Goal: Task Accomplishment & Management: Manage account settings

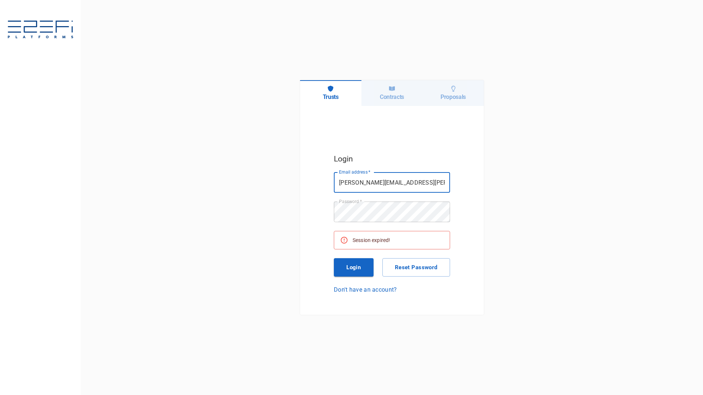
click at [354, 266] on button "Login" at bounding box center [354, 267] width 40 height 18
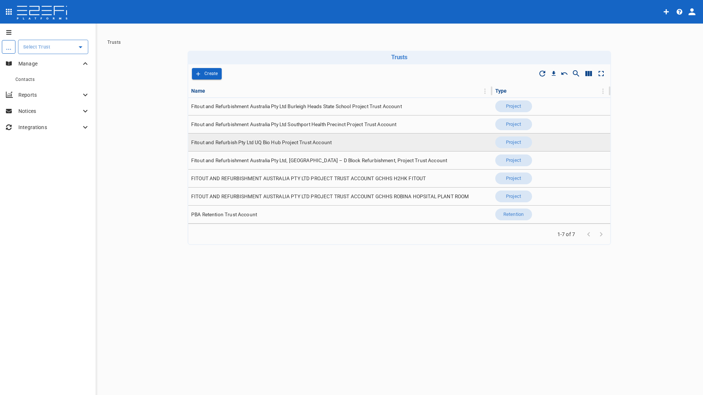
click at [265, 145] on span "Fitout and Refurbish Pty Ltd UQ Bio Hub Project Trust Account" at bounding box center [261, 142] width 140 height 7
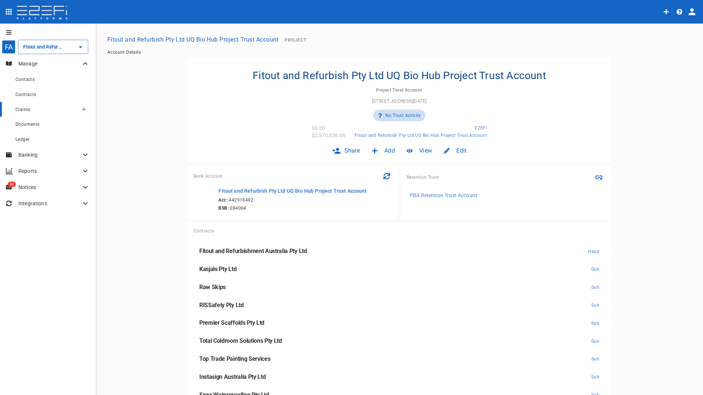
click at [26, 110] on span "Claims" at bounding box center [22, 109] width 15 height 5
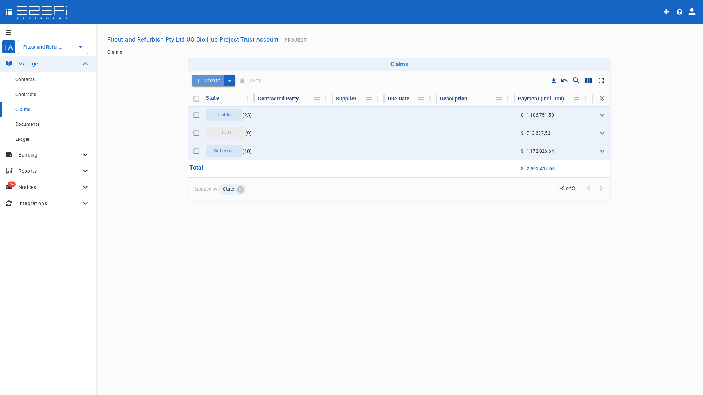
click at [209, 81] on button "Create" at bounding box center [208, 80] width 32 height 11
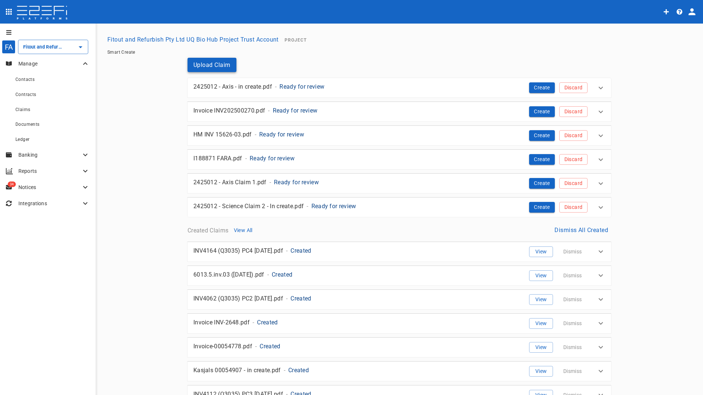
click at [202, 64] on button "Upload Claim" at bounding box center [212, 65] width 49 height 14
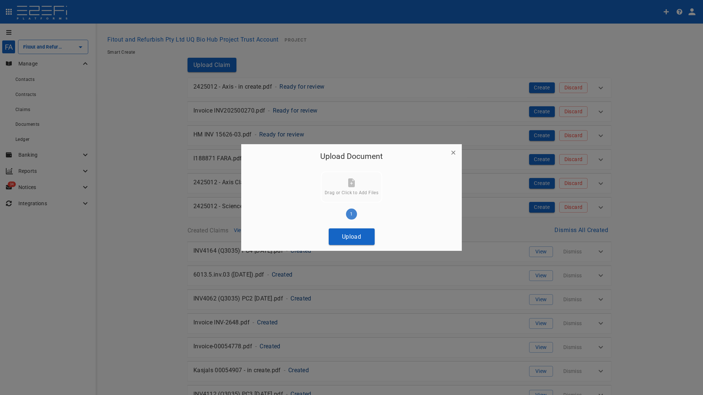
drag, startPoint x: 353, startPoint y: 234, endPoint x: 253, endPoint y: 213, distance: 102.6
click at [353, 234] on button "Upload" at bounding box center [352, 236] width 46 height 17
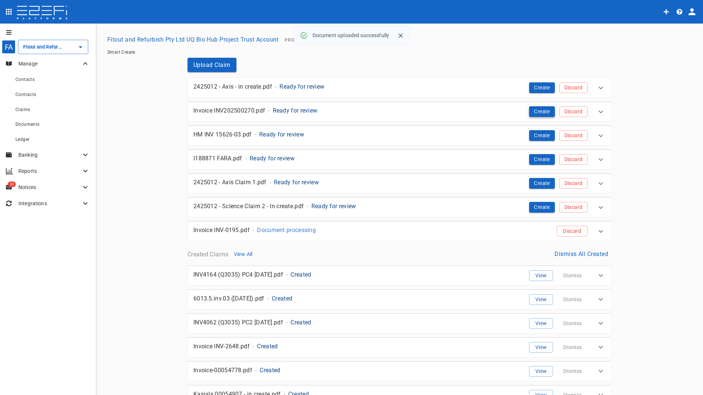
drag, startPoint x: 541, startPoint y: 111, endPoint x: 39, endPoint y: 113, distance: 502.0
click at [540, 111] on button "Create" at bounding box center [542, 111] width 26 height 11
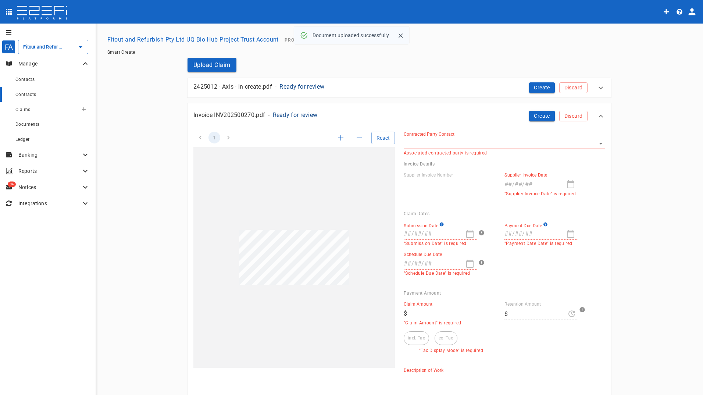
type input "INV/2025/00270"
type input "[DATE]"
type textarea "The claim document is for scaffolding services provided by Premier Scaffolds Br…"
type input "9,002.4"
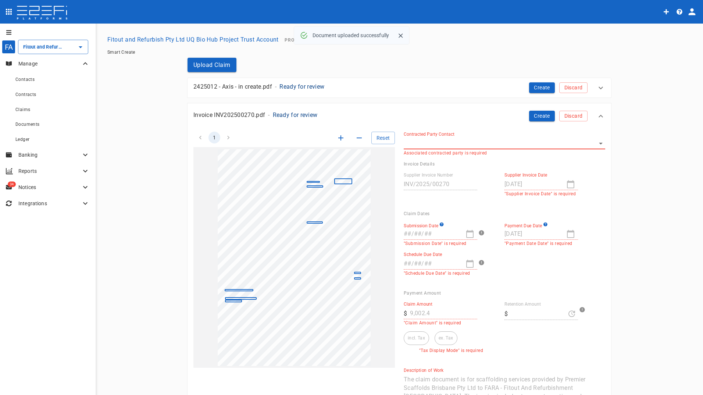
click at [472, 141] on body "FA Fitout and Refurbish Pty Ltd UQ Bio Hub Project Trust Account ​ Manage Conta…" at bounding box center [351, 197] width 703 height 395
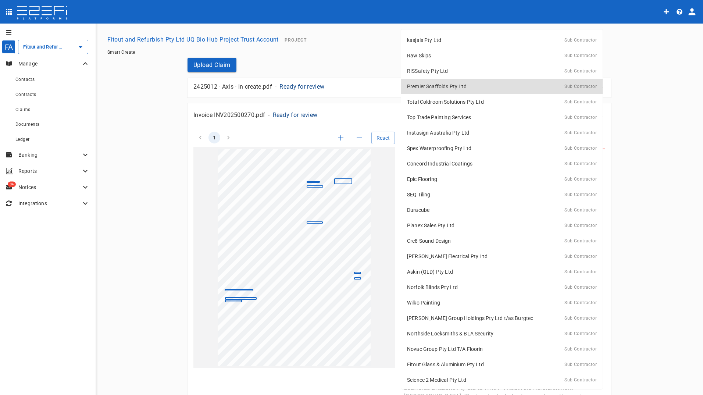
click at [480, 85] on div "Premier Scaffolds Pty Ltd Sub Contractor" at bounding box center [502, 86] width 190 height 11
type input "G26M7E9000028G4C"
type input "[DATE]"
type input "0"
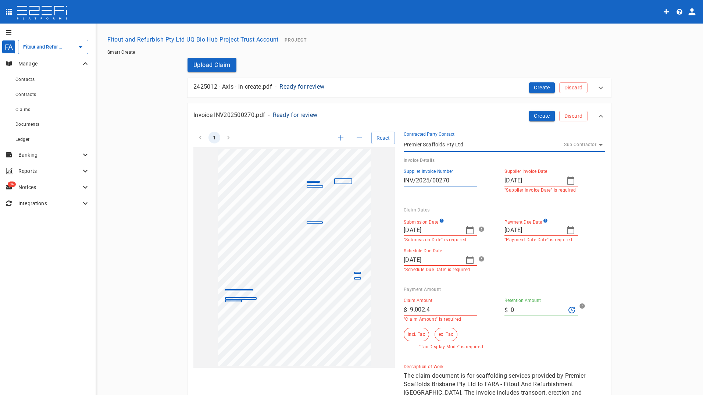
click at [469, 230] on icon "button" at bounding box center [470, 230] width 9 height 9
click at [408, 337] on div "25" at bounding box center [409, 336] width 6 height 8
type input "[DATE]"
click at [569, 230] on icon "button" at bounding box center [570, 230] width 9 height 9
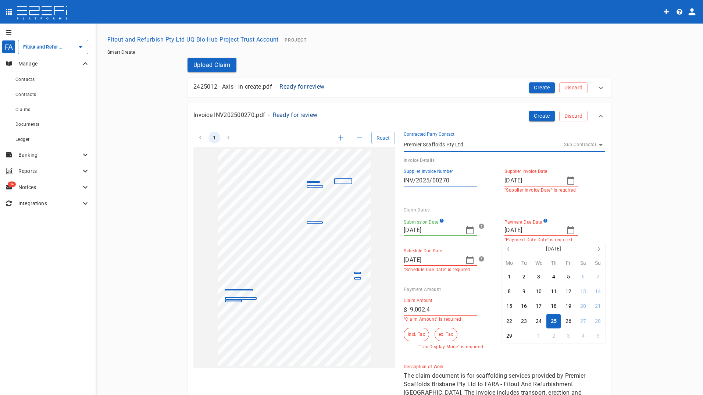
click at [521, 336] on button "30" at bounding box center [524, 336] width 14 height 14
type input "[DATE]"
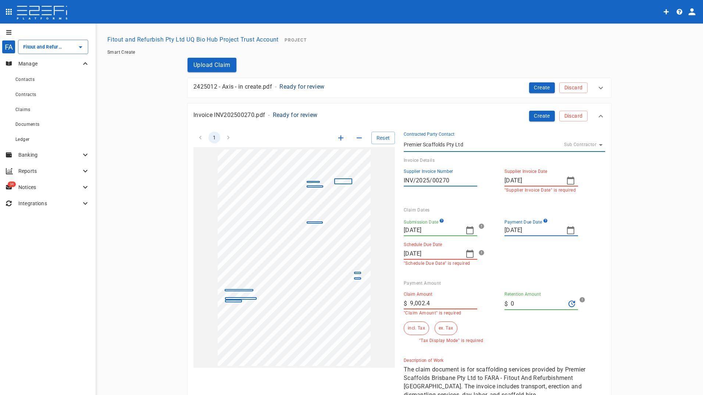
click at [467, 254] on icon "button" at bounding box center [470, 253] width 9 height 9
drag, startPoint x: 423, startPoint y: 357, endPoint x: 457, endPoint y: 221, distance: 141.1
click at [423, 357] on div "30" at bounding box center [423, 360] width 6 height 8
type input "[DATE]"
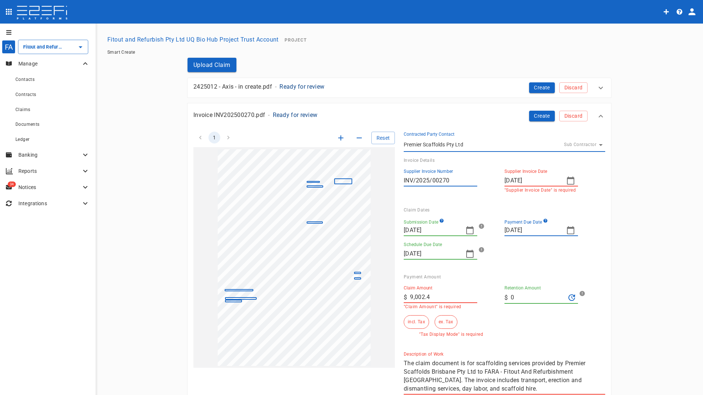
click at [441, 292] on input "9,002.4" at bounding box center [443, 297] width 67 height 12
click at [442, 323] on button "ex. Tax" at bounding box center [446, 322] width 22 height 14
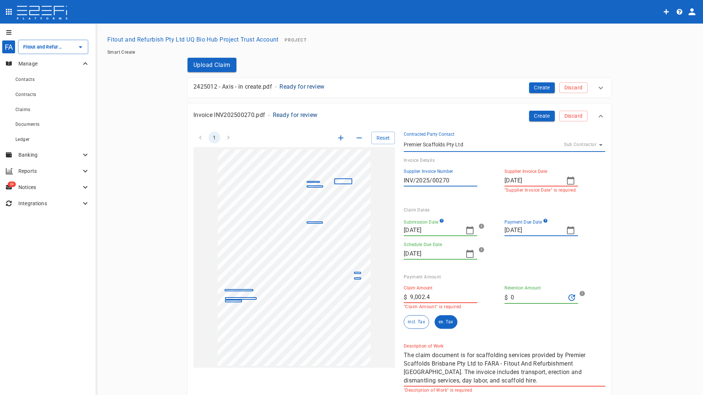
click at [365, 290] on div "1 Reset SupplierInvoiceNumber: INV/2025/00270 ClaimAmount: 9002.40 GSTAmount: 8…" at bounding box center [395, 258] width 421 height 270
type input "8,184"
click at [452, 283] on div "Claim Amount ​ $ 8,184 "Claim Amount" is required" at bounding box center [448, 294] width 101 height 30
click at [540, 114] on button "Create" at bounding box center [542, 116] width 26 height 11
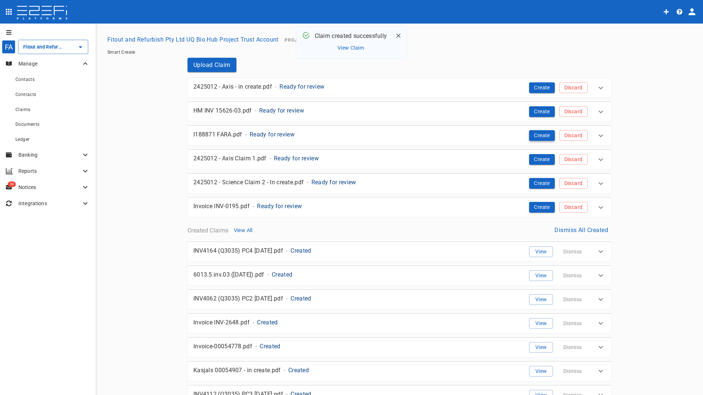
click at [534, 136] on button "Create" at bounding box center [542, 135] width 26 height 11
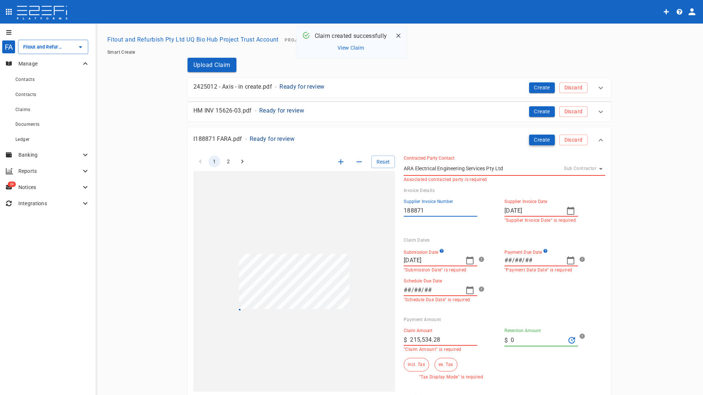
type input "[DATE]"
click at [468, 261] on icon "button" at bounding box center [470, 260] width 9 height 9
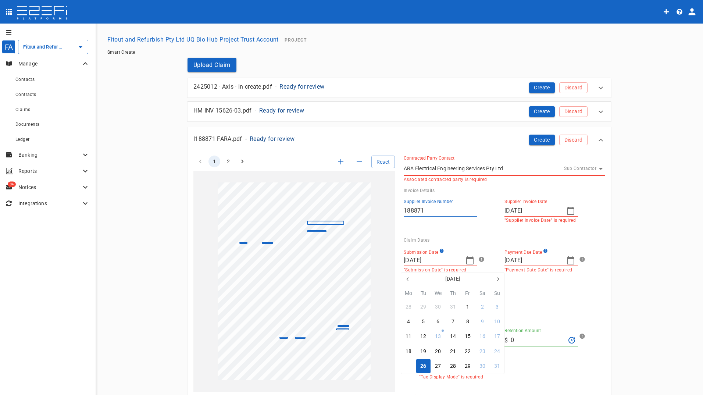
click at [406, 365] on div "25" at bounding box center [409, 366] width 6 height 8
type input "[DATE]"
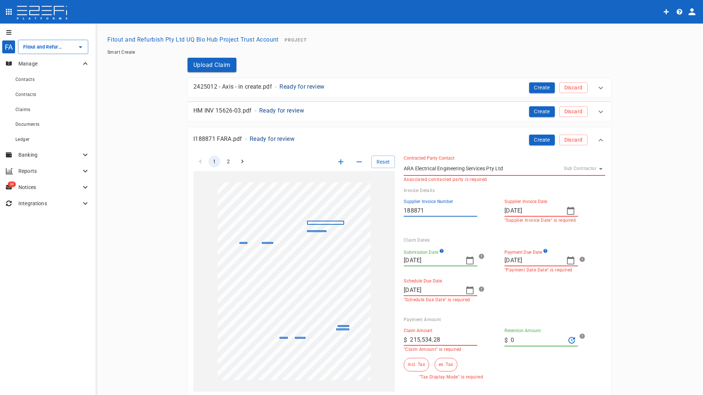
click at [569, 259] on icon "button" at bounding box center [570, 260] width 7 height 8
click at [521, 365] on div "30" at bounding box center [524, 366] width 6 height 8
type input "[DATE]"
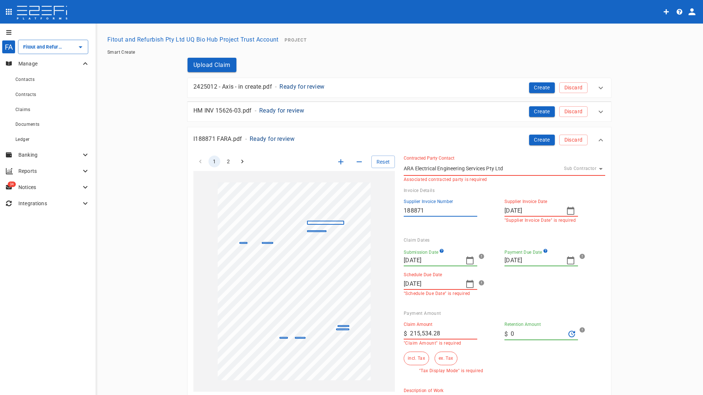
click at [470, 284] on icon "button" at bounding box center [470, 283] width 9 height 9
click at [424, 381] on div "30" at bounding box center [423, 382] width 6 height 8
type input "[DATE]"
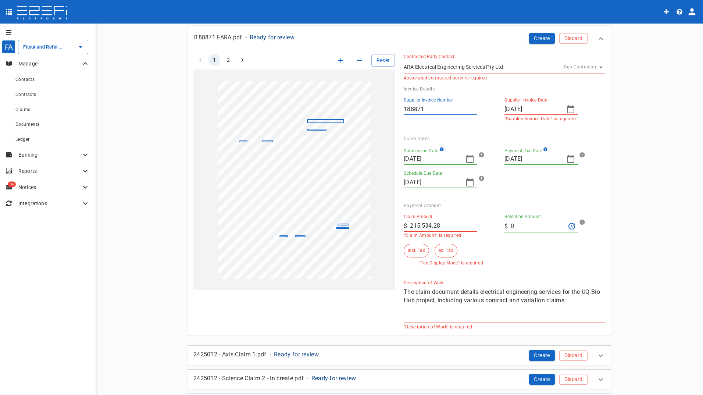
scroll to position [147, 0]
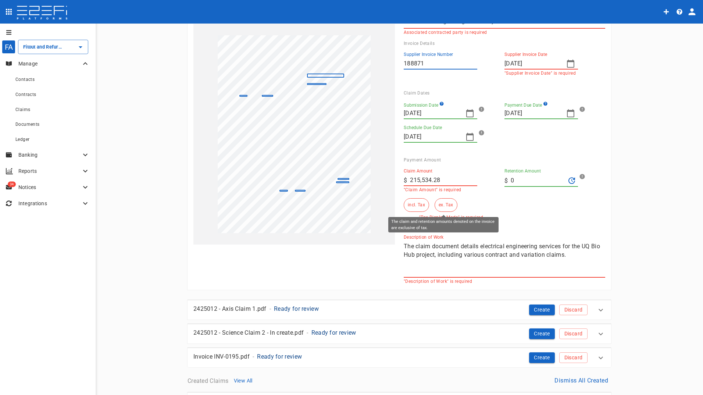
click at [444, 202] on button "ex. Tax" at bounding box center [446, 205] width 22 height 14
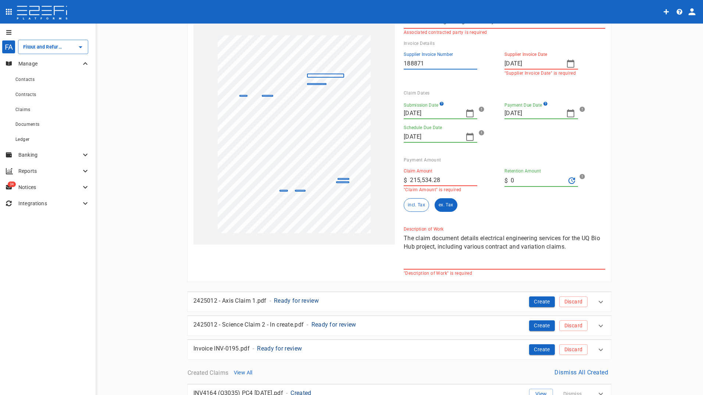
drag, startPoint x: 449, startPoint y: 178, endPoint x: 406, endPoint y: 174, distance: 43.2
click at [406, 174] on div "​ $ 215,534.28" at bounding box center [441, 180] width 74 height 12
type input "195,940.25"
click at [500, 211] on div "Claim Amount ​ $ 195,940.25 "Claim Amount" is required Retention Amount ​ $ 0 i…" at bounding box center [499, 187] width 202 height 49
click at [443, 204] on button "ex. Tax" at bounding box center [446, 205] width 22 height 14
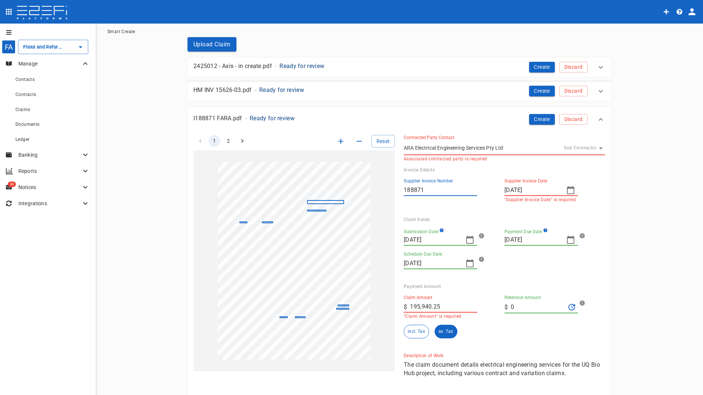
scroll to position [0, 0]
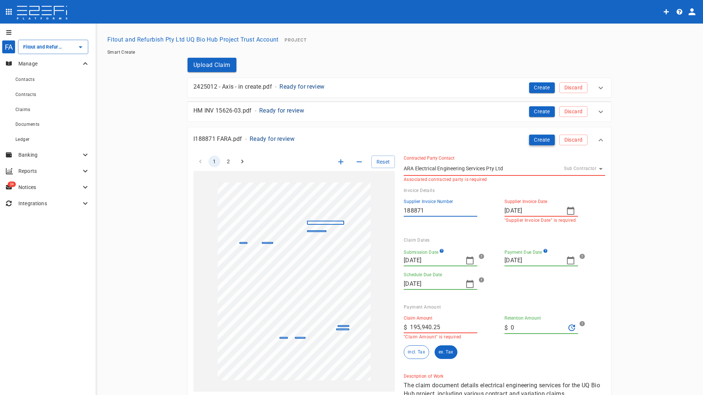
click at [537, 140] on button "Create" at bounding box center [542, 140] width 26 height 11
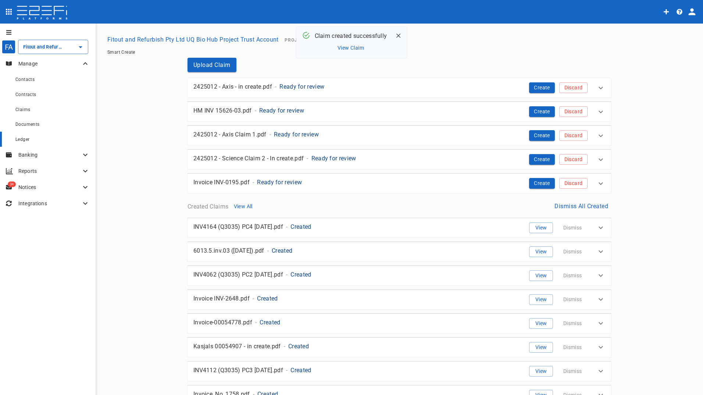
drag, startPoint x: 538, startPoint y: 182, endPoint x: 32, endPoint y: 142, distance: 507.6
click at [537, 182] on button "Create" at bounding box center [542, 183] width 26 height 11
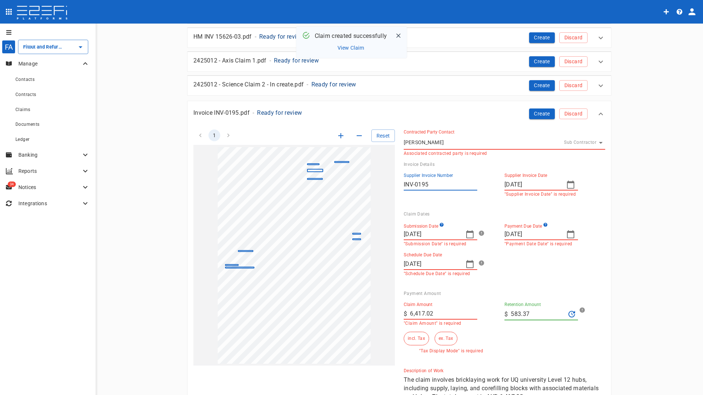
scroll to position [110, 0]
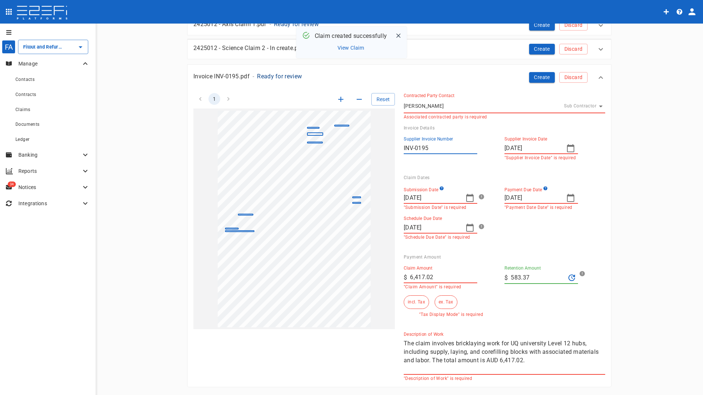
click at [468, 200] on icon "button" at bounding box center [470, 197] width 9 height 9
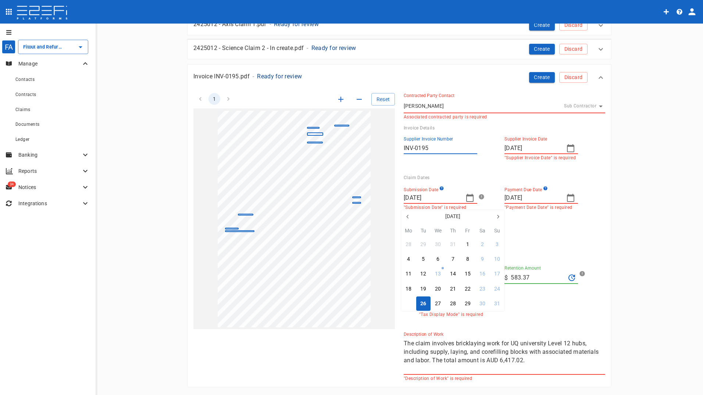
click at [408, 304] on div "25" at bounding box center [409, 304] width 6 height 8
type input "[DATE]"
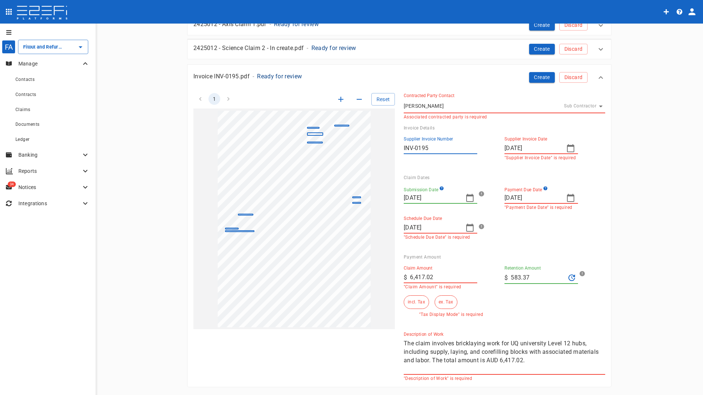
click at [468, 228] on icon "button" at bounding box center [470, 227] width 9 height 9
click at [468, 318] on div "26" at bounding box center [468, 319] width 6 height 8
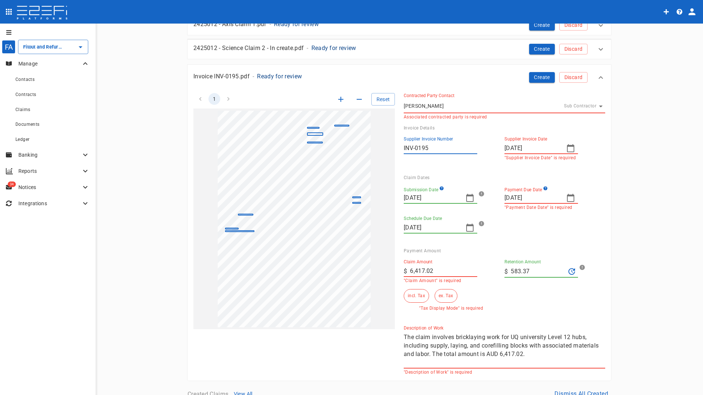
click at [471, 228] on icon "button" at bounding box center [469, 228] width 7 height 8
click at [409, 243] on button "button" at bounding box center [407, 240] width 13 height 13
click at [423, 329] on div "26" at bounding box center [423, 327] width 6 height 8
type input "[DATE]"
drag, startPoint x: 441, startPoint y: 268, endPoint x: 371, endPoint y: 263, distance: 70.1
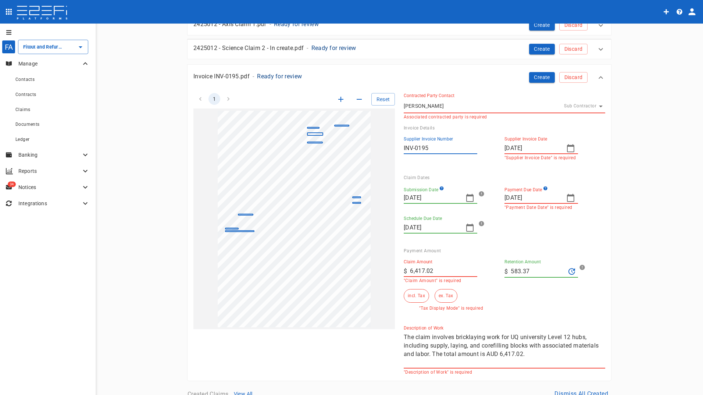
click at [379, 265] on div "1 Reset SupplierInvoiceNumber: INV-0195 ClaimAmount: 6417.02 GSTAmount: 583.37 …" at bounding box center [395, 229] width 421 height 291
click at [470, 273] on input "5,833.65" at bounding box center [443, 271] width 67 height 12
type input "5,833.65"
drag, startPoint x: 538, startPoint y: 271, endPoint x: 489, endPoint y: 274, distance: 49.0
click at [489, 274] on div "Claim Amount ​ $ 5,833.65 "Claim Amount" is required Retention Amount ​ $ 583.3…" at bounding box center [499, 281] width 202 height 57
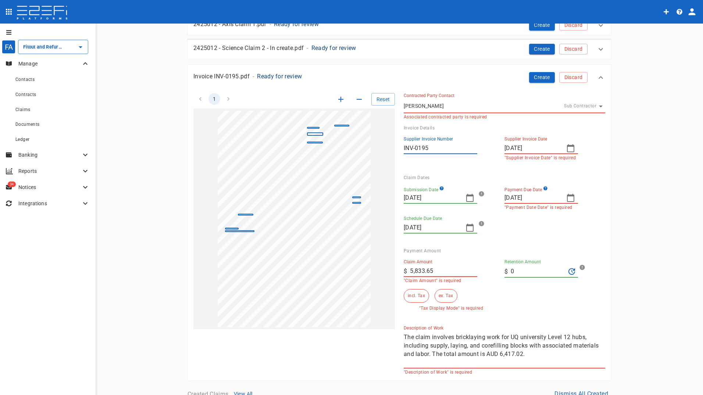
type input "0"
click at [493, 316] on div "Claim Amount ​ $ 5,833.65 "Claim Amount" is required Retention Amount ​ $ 0 inc…" at bounding box center [502, 286] width 196 height 66
click at [441, 297] on button "ex. Tax" at bounding box center [446, 296] width 22 height 14
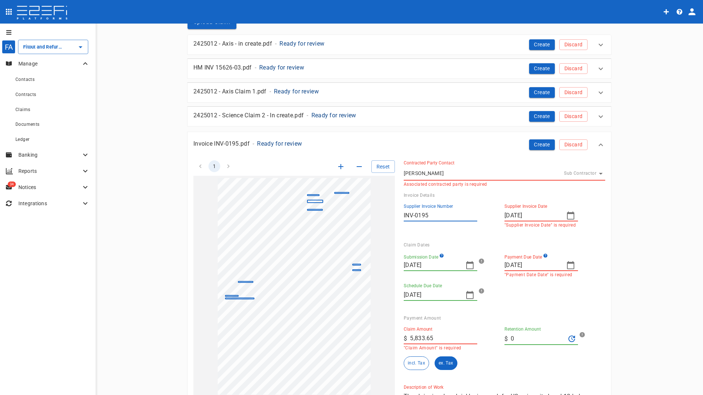
scroll to position [37, 0]
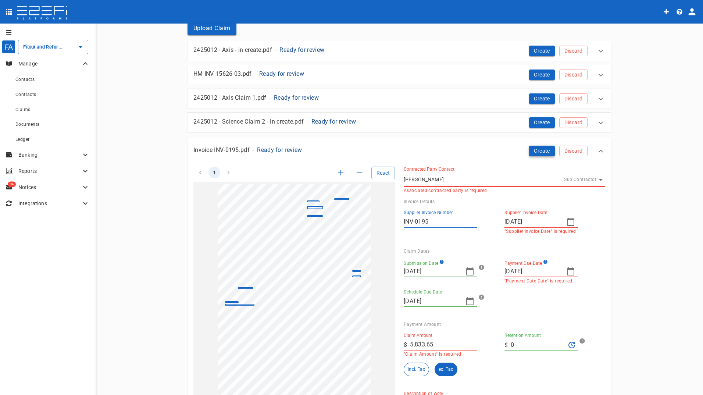
click at [535, 151] on button "Create" at bounding box center [542, 151] width 26 height 11
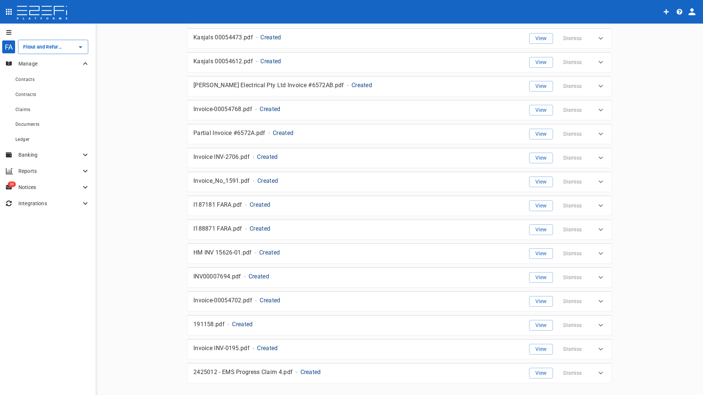
scroll to position [895, 0]
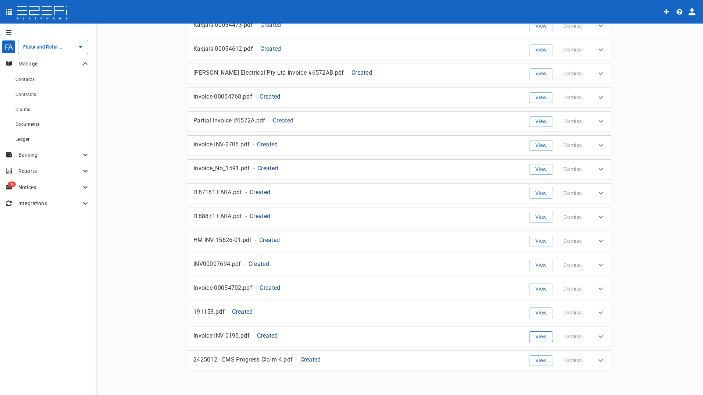
click at [537, 337] on button "View" at bounding box center [541, 336] width 24 height 11
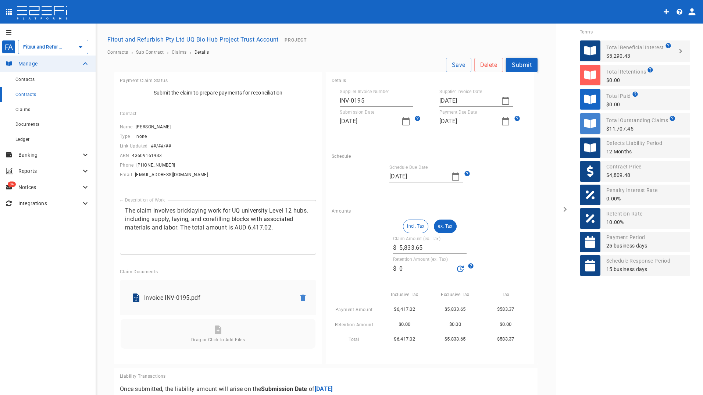
click at [523, 63] on button "Submit" at bounding box center [522, 65] width 32 height 14
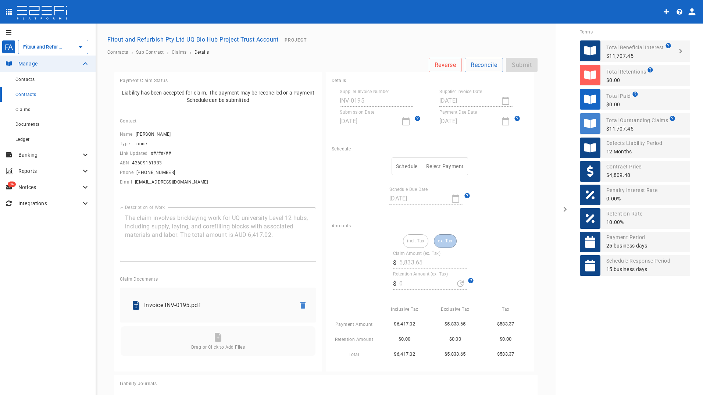
click at [510, 63] on div "Reverse Reconcile Submit" at bounding box center [326, 65] width 424 height 14
click at [494, 215] on div "Schedule Schedule Reject Payment Schedule Due Date [DATE]" at bounding box center [430, 178] width 208 height 77
click at [24, 109] on span "Claims" at bounding box center [22, 109] width 15 height 5
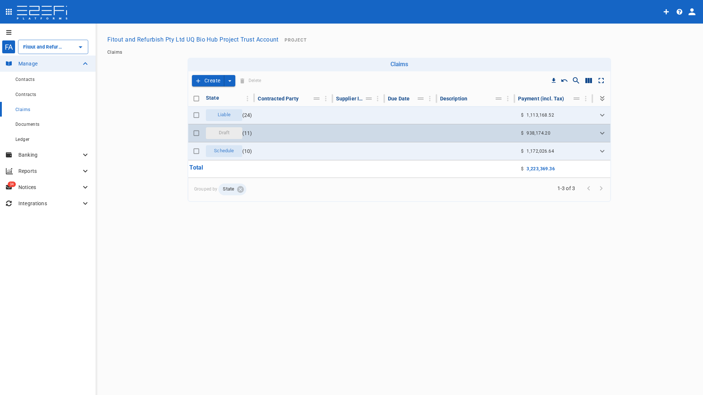
click at [224, 134] on span "Draft" at bounding box center [224, 132] width 20 height 7
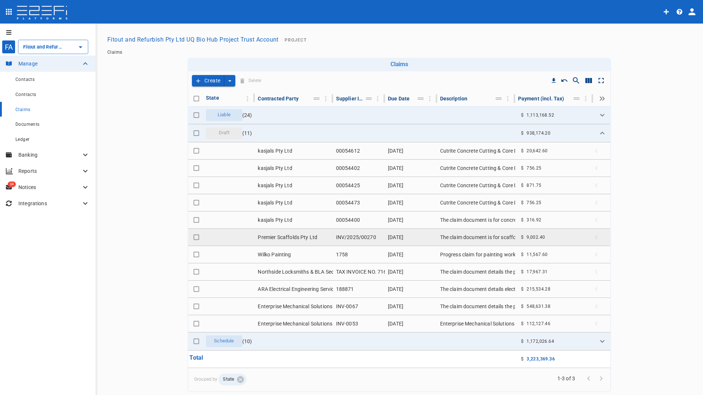
click at [270, 236] on td "Premier Scaffolds Pty Ltd" at bounding box center [294, 237] width 78 height 17
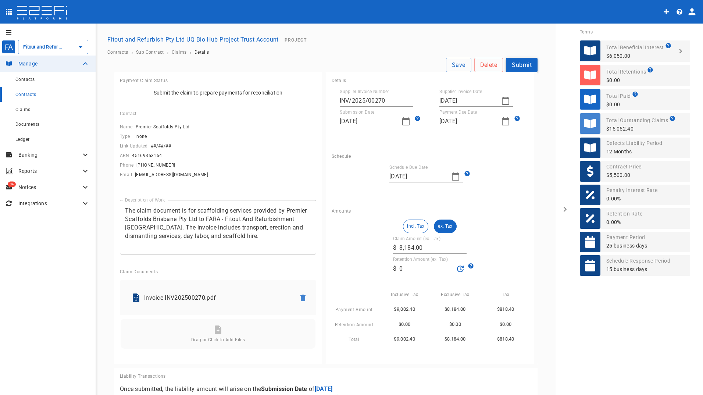
click at [516, 64] on button "Submit" at bounding box center [522, 65] width 32 height 14
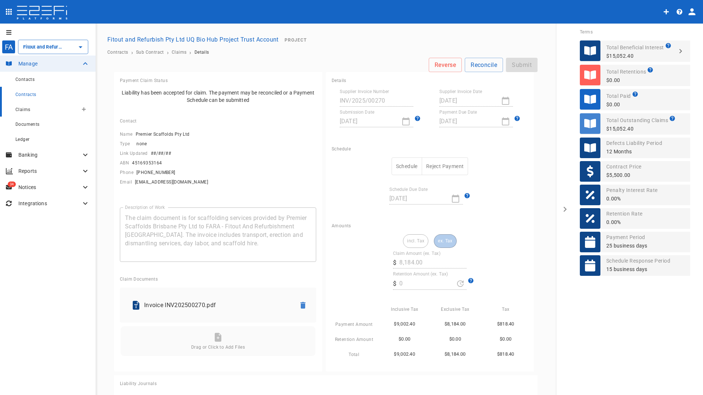
click at [25, 111] on span "Claims" at bounding box center [22, 109] width 15 height 5
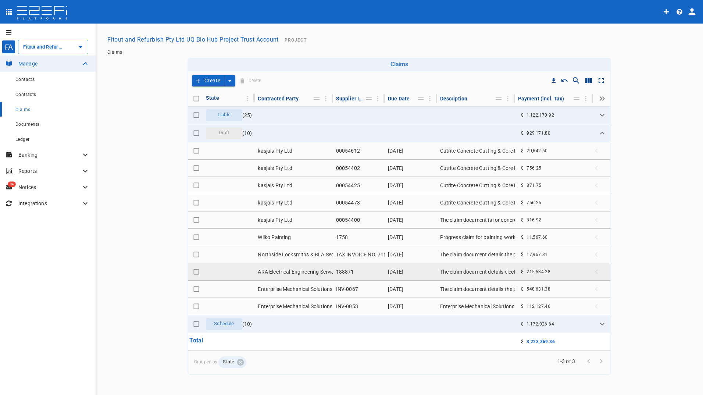
click at [291, 272] on td "ARA Electrical Engineering Services Pty Ltd" at bounding box center [294, 271] width 78 height 17
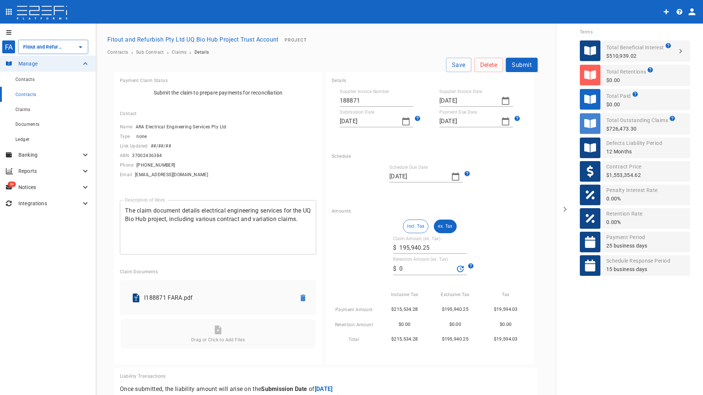
click at [520, 64] on button "Submit" at bounding box center [522, 65] width 32 height 14
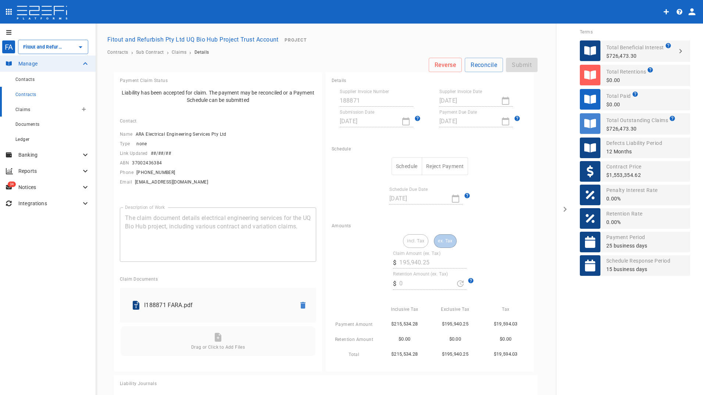
click at [21, 109] on span "Claims" at bounding box center [22, 109] width 15 height 5
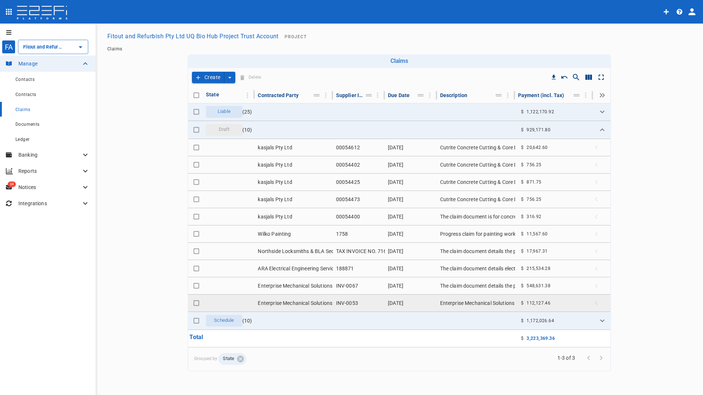
scroll to position [4, 0]
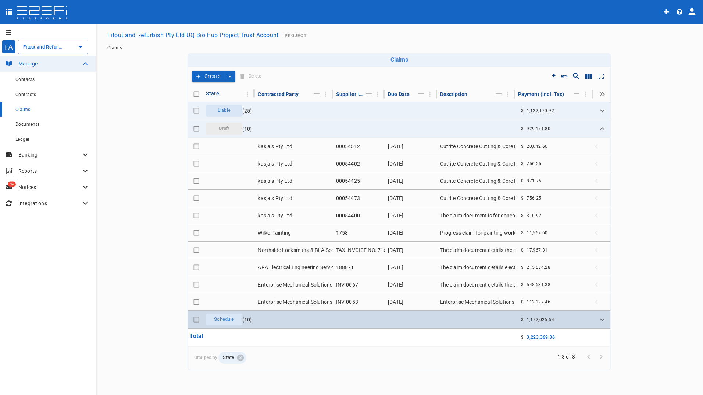
click at [216, 321] on span "Schedule" at bounding box center [224, 319] width 29 height 7
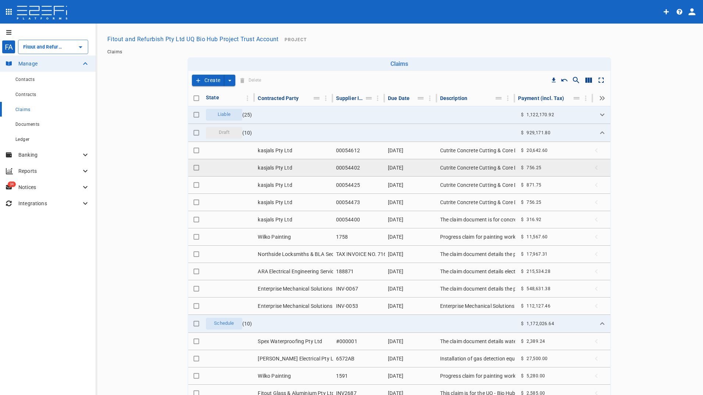
scroll to position [0, 0]
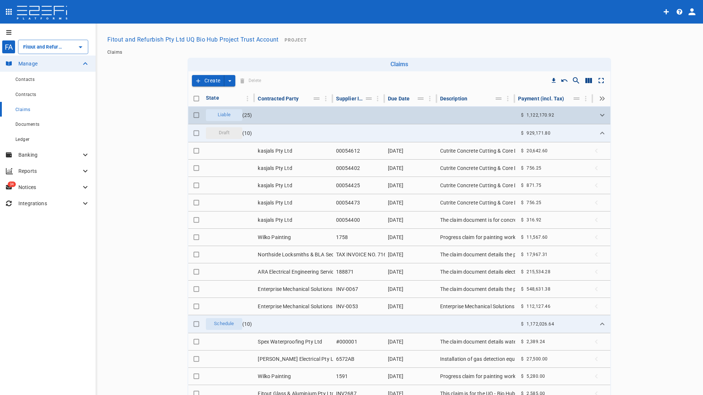
drag, startPoint x: 224, startPoint y: 115, endPoint x: 242, endPoint y: 123, distance: 19.4
click at [224, 115] on span "Liable" at bounding box center [224, 114] width 22 height 7
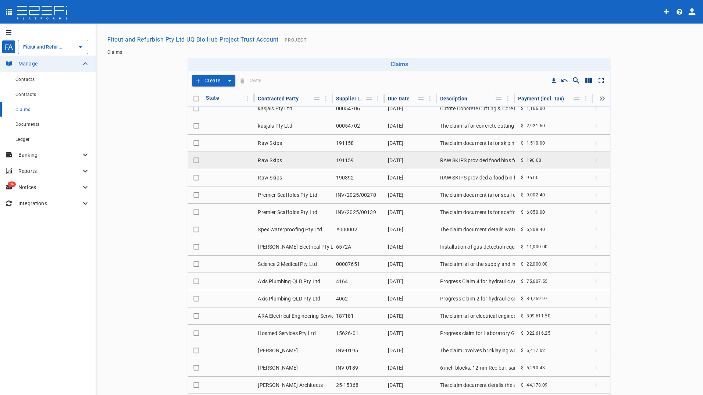
scroll to position [147, 0]
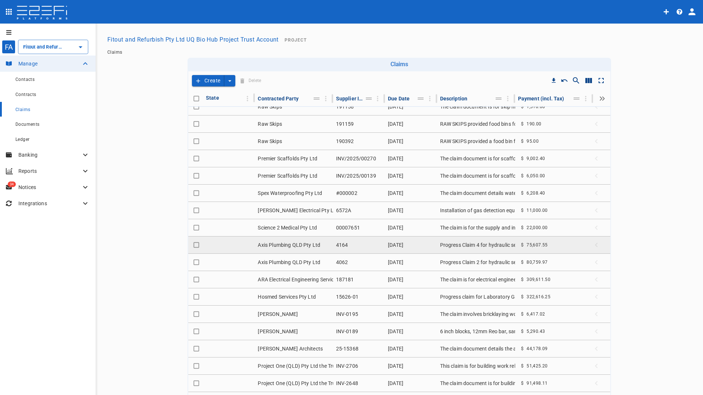
click at [306, 243] on td "Axis Plumbing QLD Pty Ltd" at bounding box center [294, 244] width 78 height 17
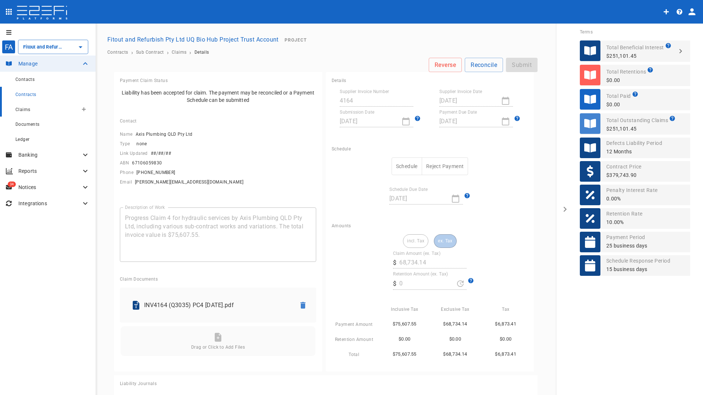
click at [24, 111] on span "Claims" at bounding box center [22, 109] width 15 height 5
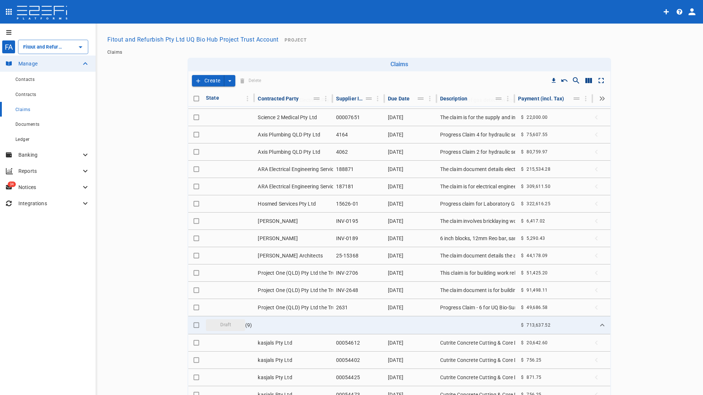
scroll to position [255, 0]
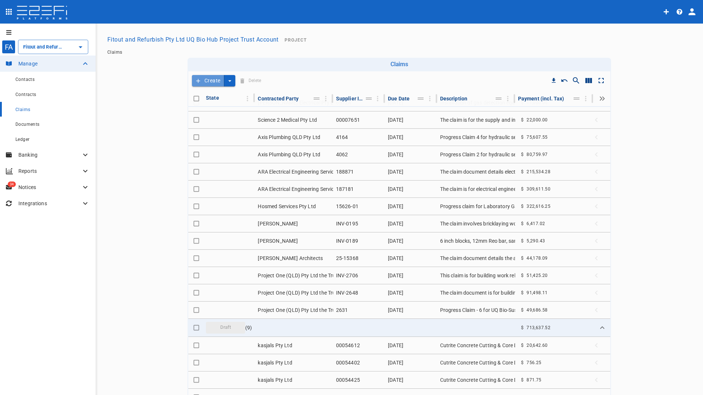
click at [210, 76] on button "Create" at bounding box center [208, 80] width 32 height 11
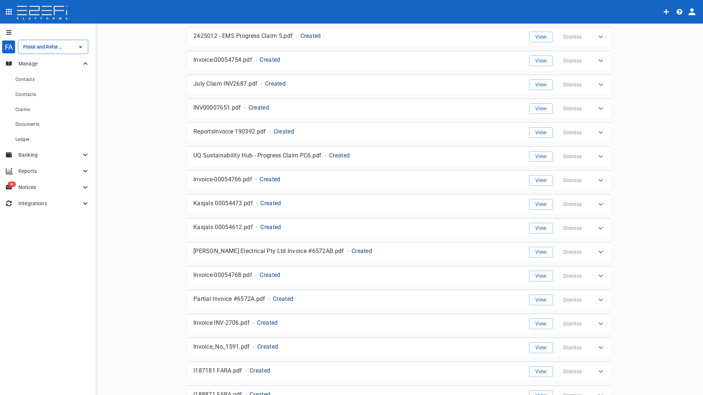
scroll to position [711, 0]
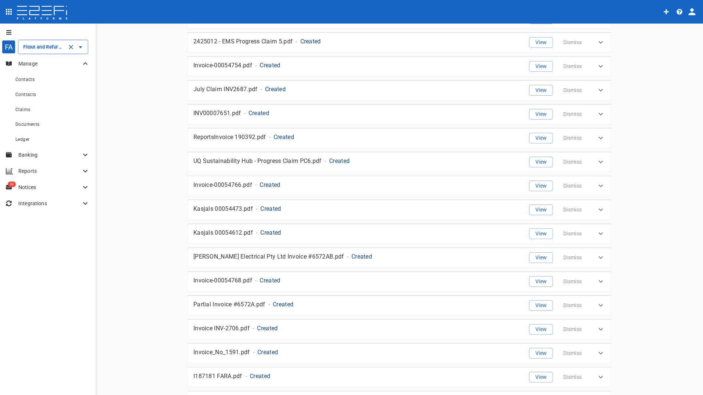
click at [41, 48] on input "Fitout and Refurbish Pty Ltd UQ Bio Hub Project Trust Account" at bounding box center [42, 47] width 43 height 8
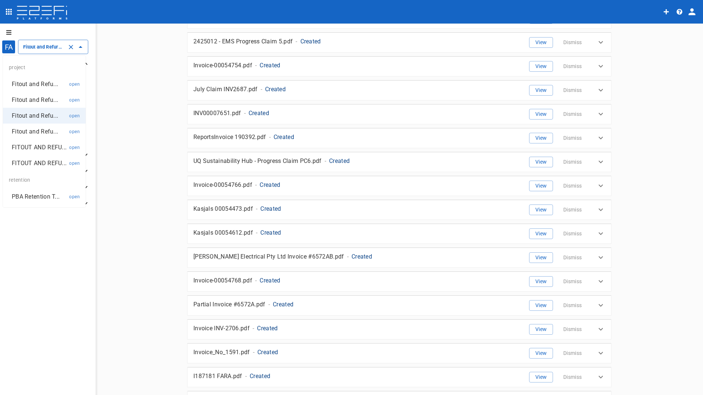
click at [27, 100] on p "Fitout and Refu..." at bounding box center [35, 100] width 46 height 8
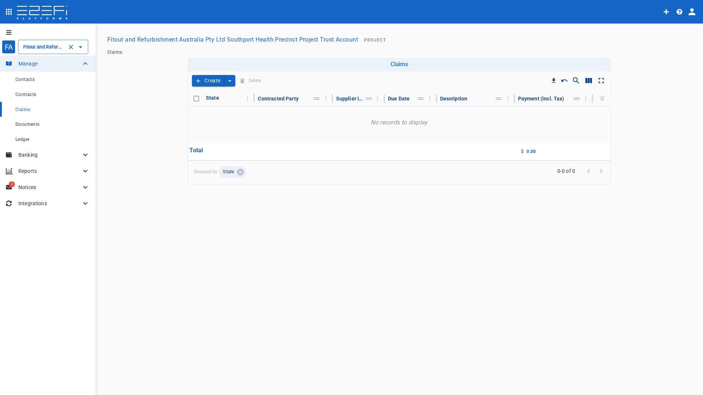
click at [46, 43] on div "Fitout and Refurbishment Australia Pty Ltd Southport Health Precinct Project Tr…" at bounding box center [53, 47] width 70 height 14
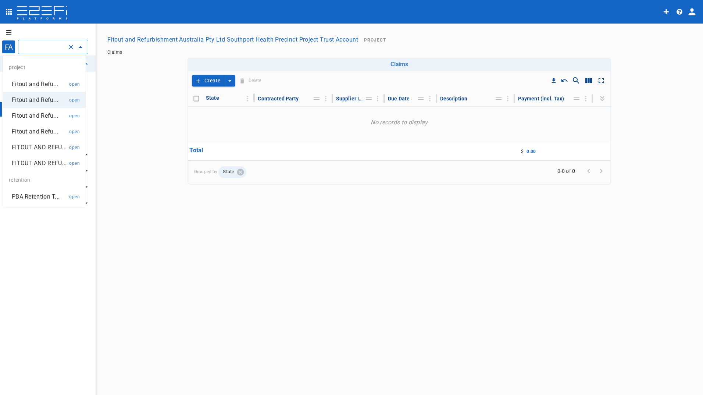
click at [30, 114] on p "Fitout and Refu..." at bounding box center [35, 115] width 46 height 8
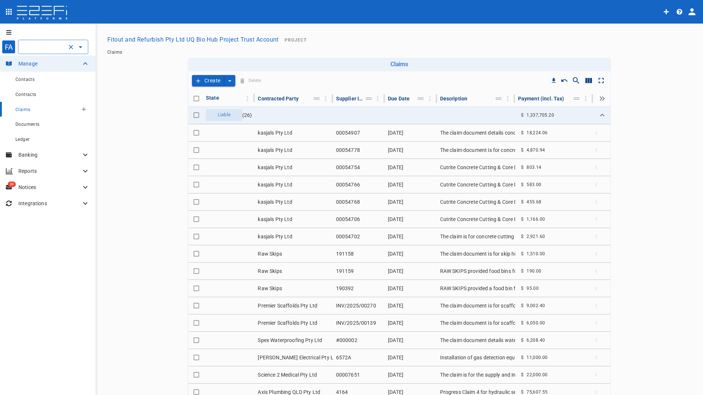
scroll to position [0, 99]
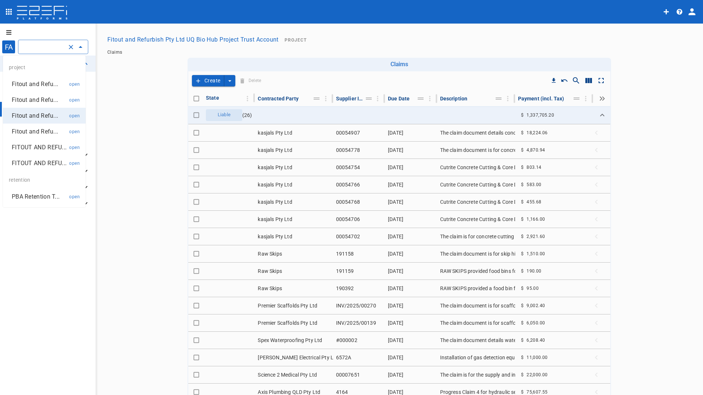
drag, startPoint x: 47, startPoint y: 49, endPoint x: 45, endPoint y: 53, distance: 4.8
click at [47, 49] on input "Fitout and Refurbish Pty Ltd UQ Bio Hub Project Trust Account" at bounding box center [42, 47] width 43 height 8
click at [31, 85] on p "Fitout and Refu..." at bounding box center [35, 84] width 46 height 8
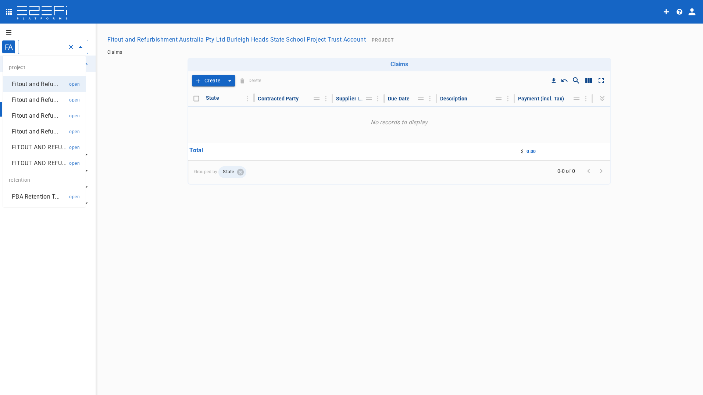
click at [46, 44] on input "Fitout and Refurbishment Australia Pty Ltd Burleigh Heads State School Project …" at bounding box center [42, 47] width 43 height 8
click at [36, 131] on p "Fitout and Refu..." at bounding box center [35, 131] width 46 height 8
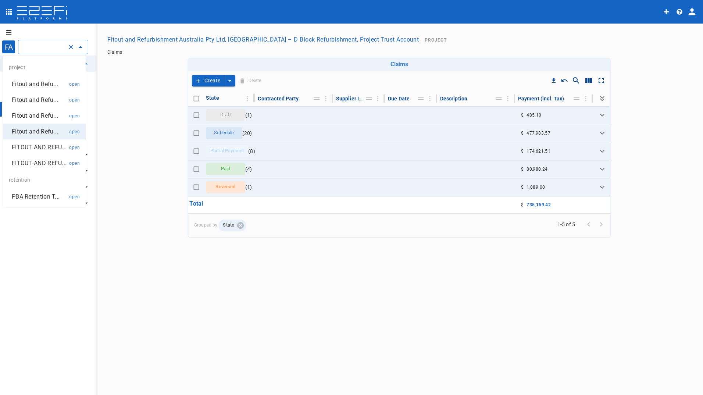
click at [43, 45] on input "Fitout and Refurbishment Australia Pty Ltd, [GEOGRAPHIC_DATA] – D Block Refurbi…" at bounding box center [42, 47] width 43 height 8
click at [41, 147] on p "FITOUT AND REFU..." at bounding box center [39, 147] width 55 height 8
type input "FITOUT AND REFURBISHMENT AUSTRALIA PTY LTD PROJECT TRUST ACCOUNT GCHHS H2HK FIT…"
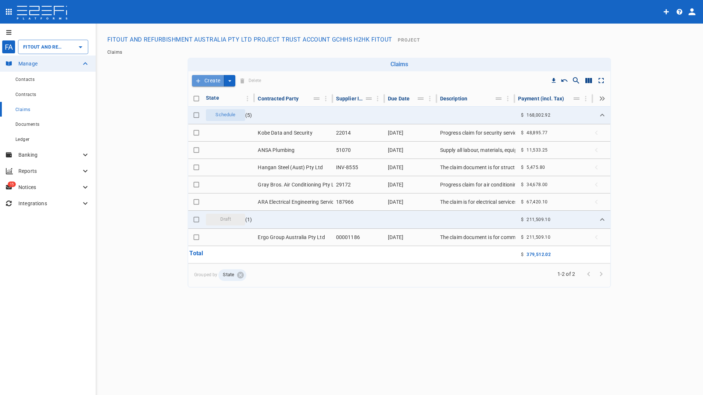
click at [210, 79] on button "Create" at bounding box center [208, 80] width 32 height 11
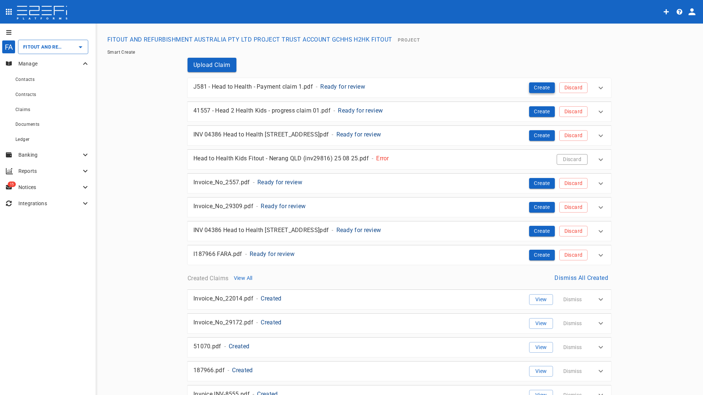
click at [541, 88] on button "Create" at bounding box center [542, 87] width 26 height 11
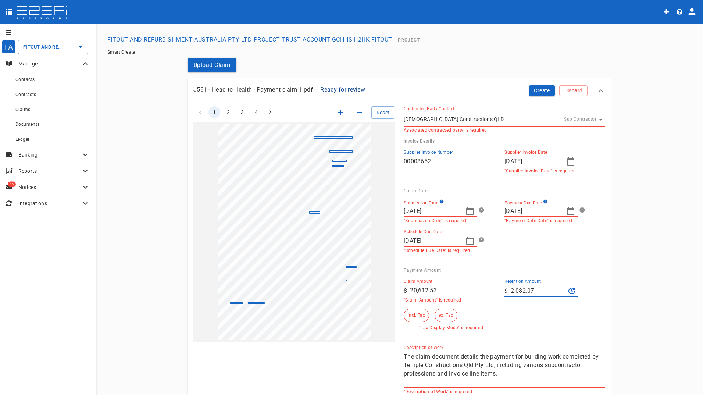
click at [468, 213] on icon "button" at bounding box center [470, 211] width 9 height 9
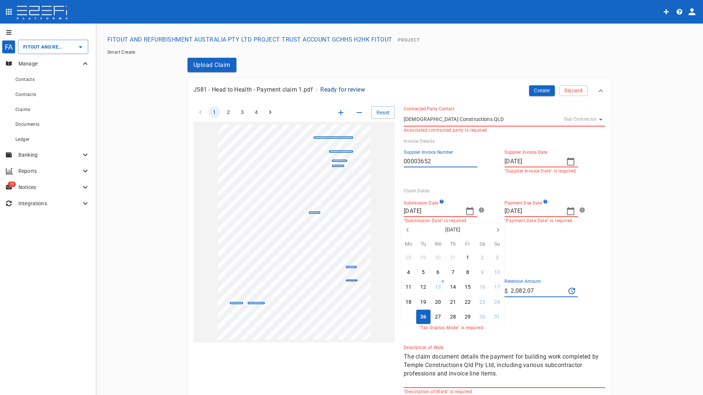
click at [409, 320] on div "25" at bounding box center [409, 317] width 6 height 8
type input "[DATE]"
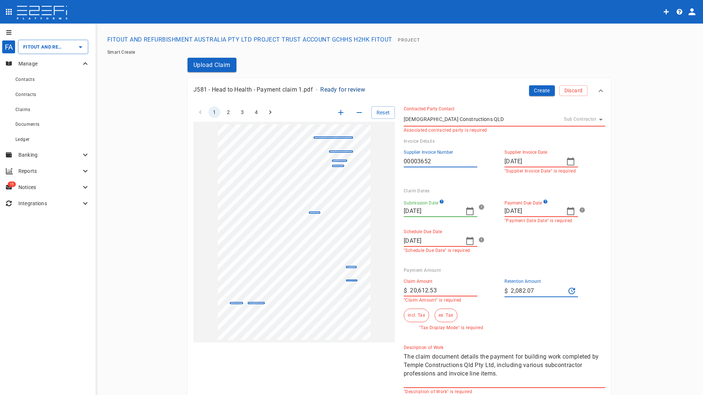
click at [545, 213] on input "[DATE]" at bounding box center [533, 211] width 56 height 12
click at [524, 319] on div "30" at bounding box center [524, 317] width 6 height 8
type input "[DATE]"
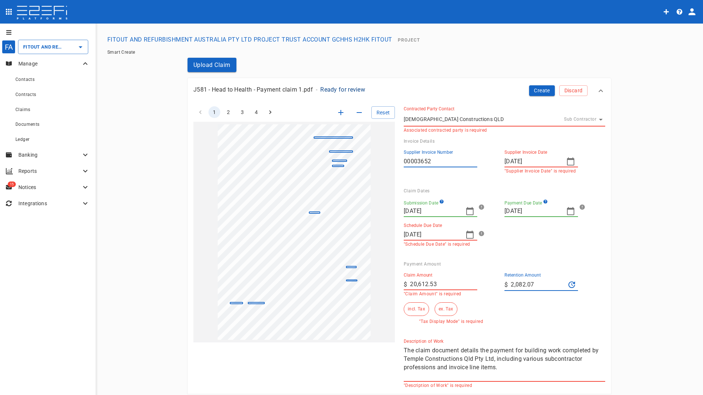
drag, startPoint x: 442, startPoint y: 283, endPoint x: 380, endPoint y: 285, distance: 61.5
click at [381, 285] on div "1 2 3 4 Reset SupplierInvoiceNumber: 00003652 ClaimAmount: 20612.53 GSTAmount: …" at bounding box center [395, 242] width 421 height 291
type input "18,738.66"
drag, startPoint x: 511, startPoint y: 279, endPoint x: 514, endPoint y: 282, distance: 4.2
click at [511, 279] on input "2,082.07" at bounding box center [538, 285] width 55 height 12
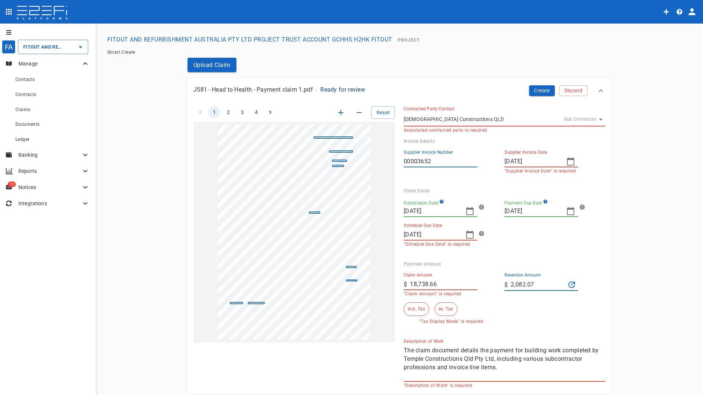
drag, startPoint x: 535, startPoint y: 283, endPoint x: 483, endPoint y: 283, distance: 52.2
click at [488, 283] on div "Claim Amount ​ $ 18,738.66 "Claim Amount" is required Retention Amount ​ $ 2,08…" at bounding box center [499, 295] width 202 height 57
type input "0"
click at [520, 316] on div "Claim Amount ​ $ 18,738.66 "Claim Amount" is required Retention Amount ​ $ 0 in…" at bounding box center [499, 295] width 202 height 57
click at [439, 309] on button "ex. Tax" at bounding box center [446, 309] width 22 height 14
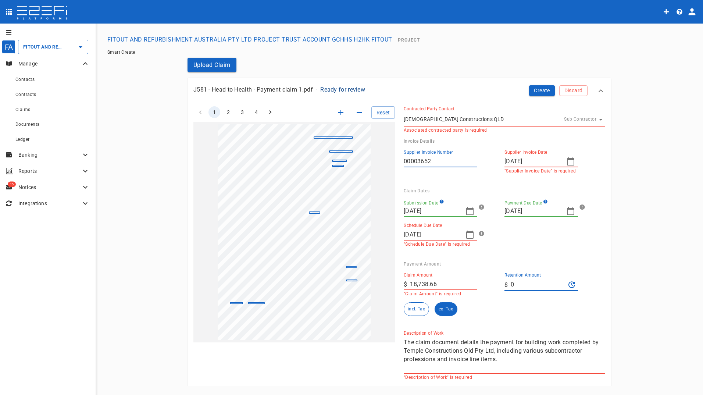
drag, startPoint x: 551, startPoint y: 306, endPoint x: 550, endPoint y: 300, distance: 6.3
click at [550, 305] on div "Claim Amount ​ $ 18,738.66 "Claim Amount" is required Retention Amount ​ $ 0 in…" at bounding box center [499, 291] width 202 height 49
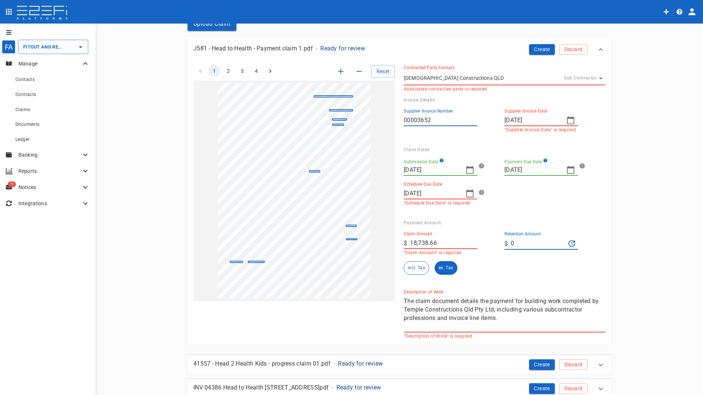
scroll to position [110, 0]
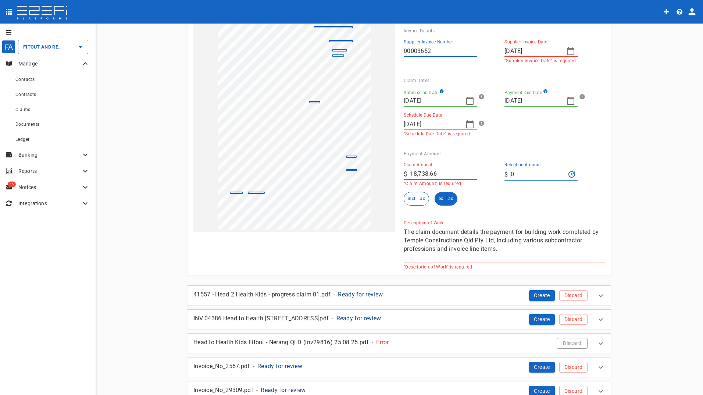
drag, startPoint x: 445, startPoint y: 170, endPoint x: 377, endPoint y: 170, distance: 68.0
click at [377, 170] on div "1 2 3 4 Reset SupplierInvoiceNumber: 00003652 ClaimAmount: 20612.53 GSTAmount: …" at bounding box center [395, 128] width 421 height 282
type input "20,820.74"
click at [541, 176] on input "0" at bounding box center [538, 174] width 55 height 12
drag, startPoint x: 525, startPoint y: 172, endPoint x: 505, endPoint y: 169, distance: 20.5
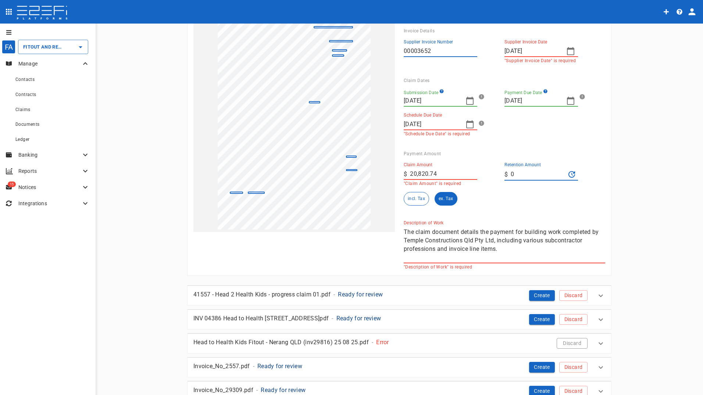
click at [505, 169] on div "​ $ 0" at bounding box center [542, 174] width 74 height 13
type input "2,082.07"
click at [518, 209] on div "Claim Amount ​ $ 20,820.74 "Claim Amount" is required Retention Amount ​ $ 2,08…" at bounding box center [502, 185] width 196 height 58
click at [568, 99] on icon "button" at bounding box center [570, 101] width 7 height 8
click at [508, 114] on icon "button" at bounding box center [508, 113] width 2 height 4
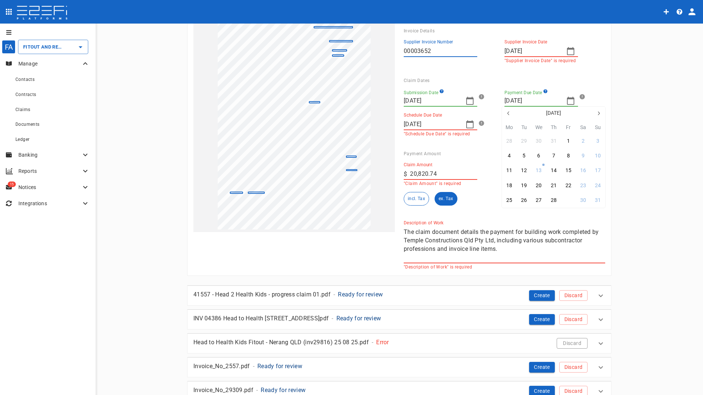
click at [569, 201] on div "29" at bounding box center [569, 200] width 6 height 8
type input "[DATE]"
click at [468, 120] on icon "button" at bounding box center [470, 124] width 9 height 9
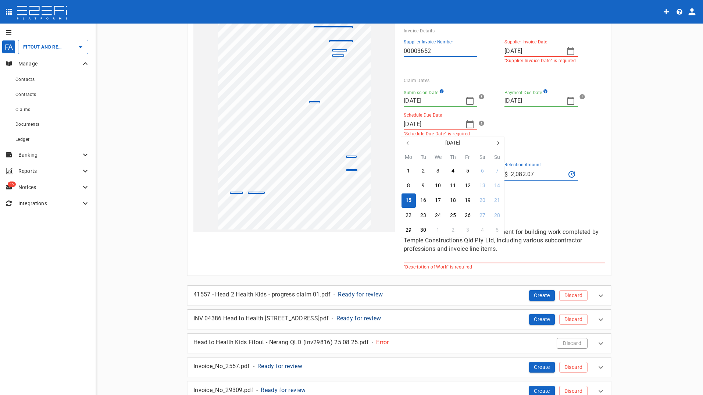
click at [409, 142] on icon "button" at bounding box center [408, 143] width 6 height 6
drag, startPoint x: 469, startPoint y: 231, endPoint x: 526, endPoint y: 107, distance: 137.2
click at [468, 231] on div "29" at bounding box center [468, 230] width 6 height 8
type input "[DATE]"
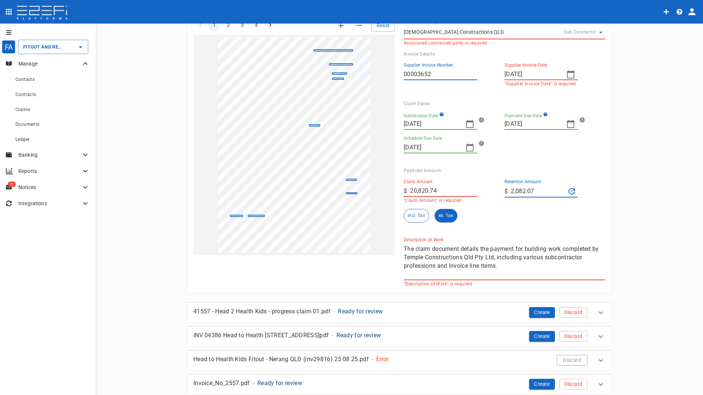
scroll to position [0, 0]
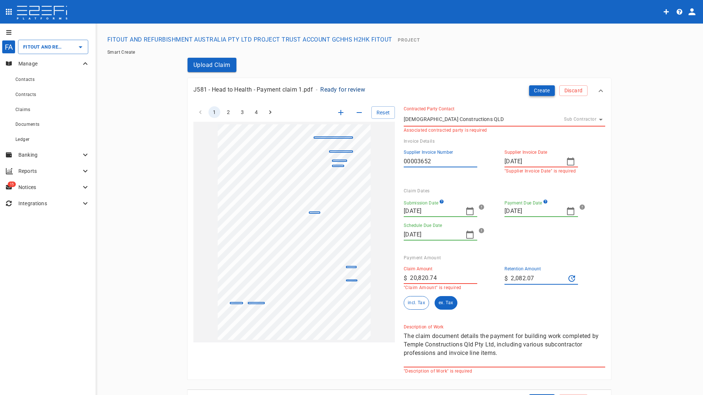
click at [537, 90] on button "Create" at bounding box center [542, 90] width 26 height 11
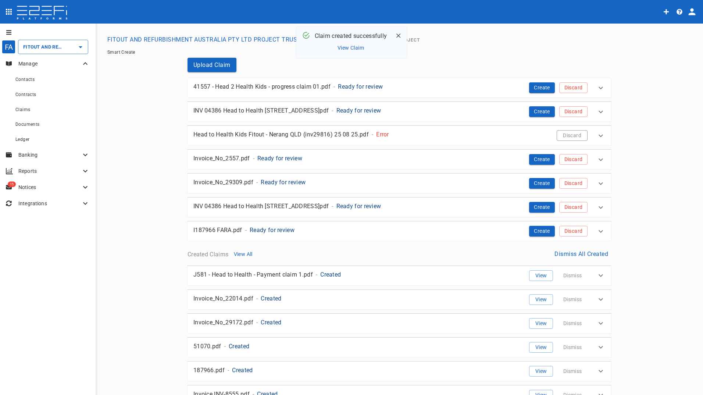
click at [316, 132] on p "Head to Health Kids Fitout - Nerang QLD (inv29816) 25 08 25.pdf" at bounding box center [280, 134] width 175 height 8
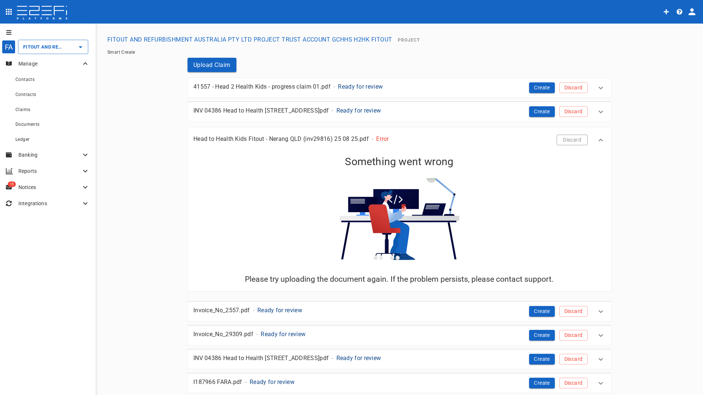
drag, startPoint x: 577, startPoint y: 140, endPoint x: 495, endPoint y: 129, distance: 82.3
click at [576, 140] on button "Discard" at bounding box center [572, 140] width 31 height 11
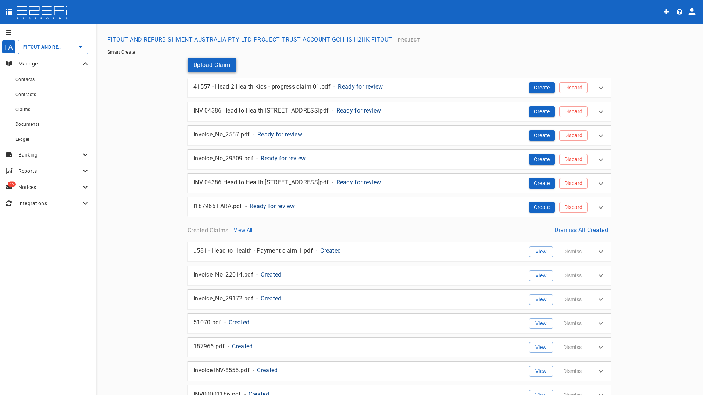
click at [213, 64] on button "Upload Claim" at bounding box center [212, 65] width 49 height 14
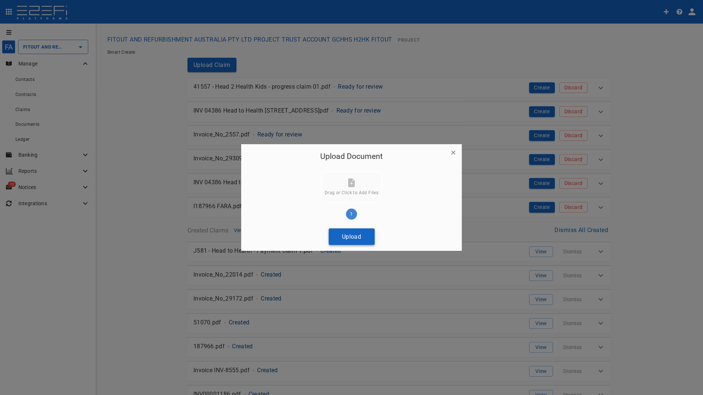
click at [350, 236] on button "Upload" at bounding box center [352, 236] width 46 height 17
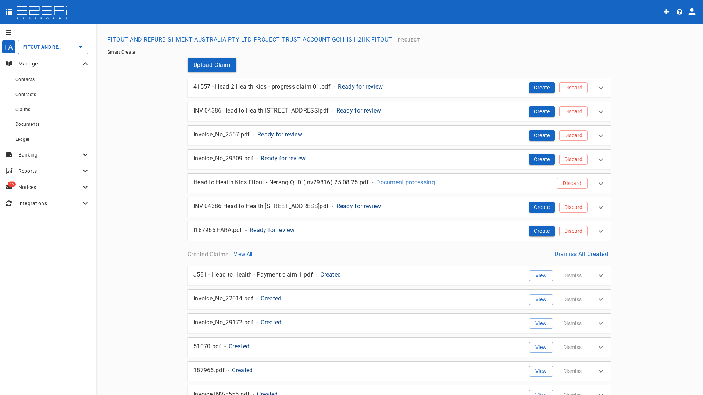
click at [267, 86] on p "41557 - Head 2 Health Kids - progress claim 01.pdf" at bounding box center [261, 86] width 137 height 8
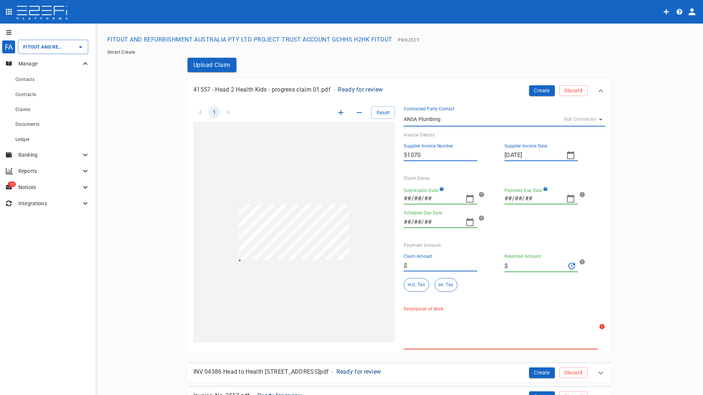
type input "[DATE]"
type input "10,484.77"
type input "953.16"
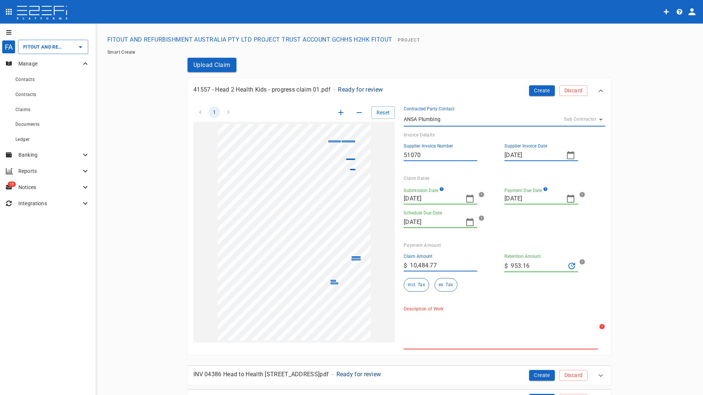
click at [601, 90] on icon at bounding box center [600, 90] width 9 height 9
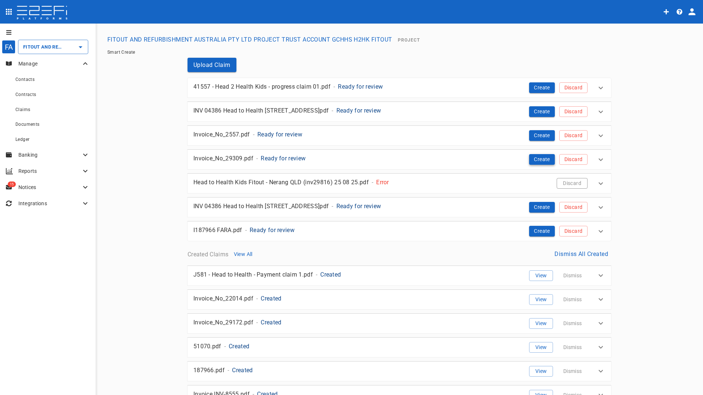
click at [533, 158] on button "Create" at bounding box center [542, 159] width 26 height 11
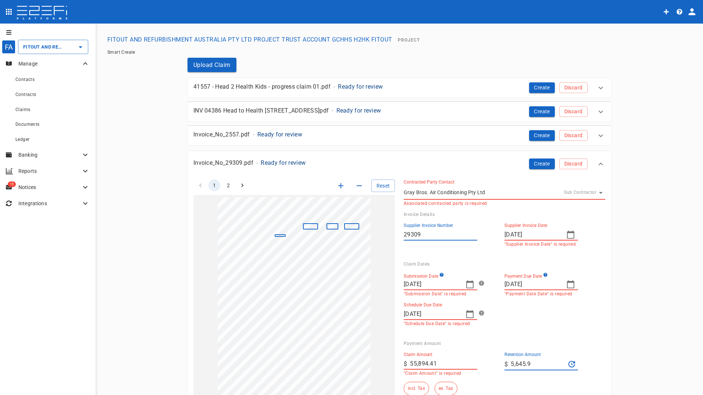
click at [466, 284] on icon "button" at bounding box center [470, 284] width 9 height 9
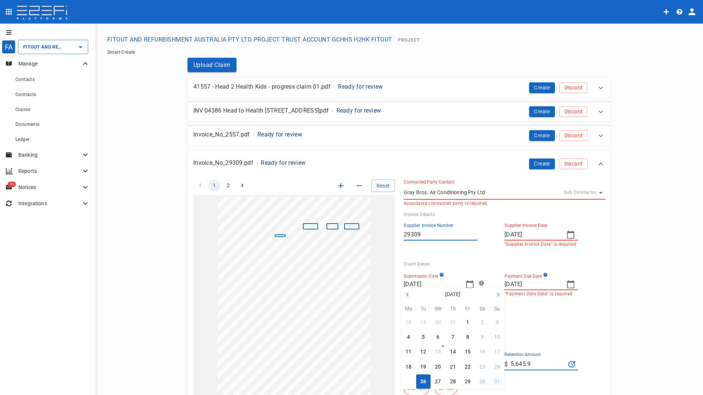
click at [408, 383] on div "25" at bounding box center [409, 382] width 6 height 8
type input "[DATE]"
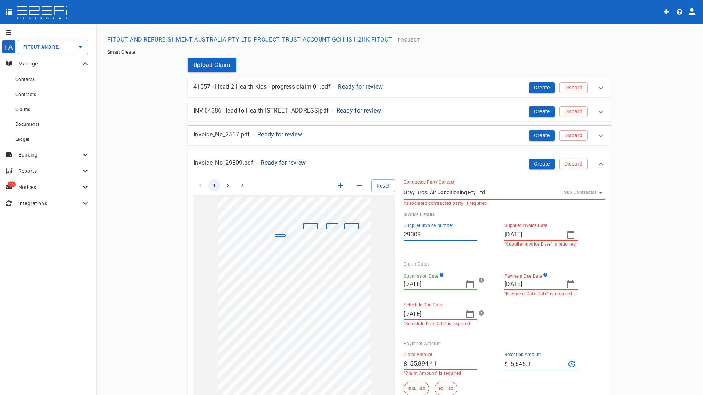
click at [568, 282] on icon "button" at bounding box center [570, 284] width 7 height 8
click at [521, 384] on div "30" at bounding box center [524, 382] width 6 height 8
type input "[DATE]"
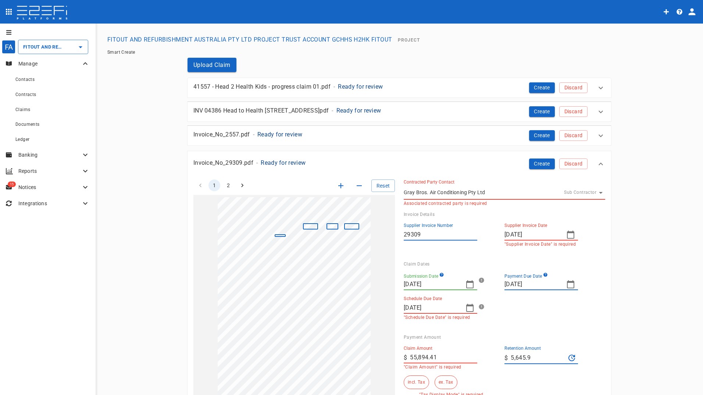
scroll to position [37, 0]
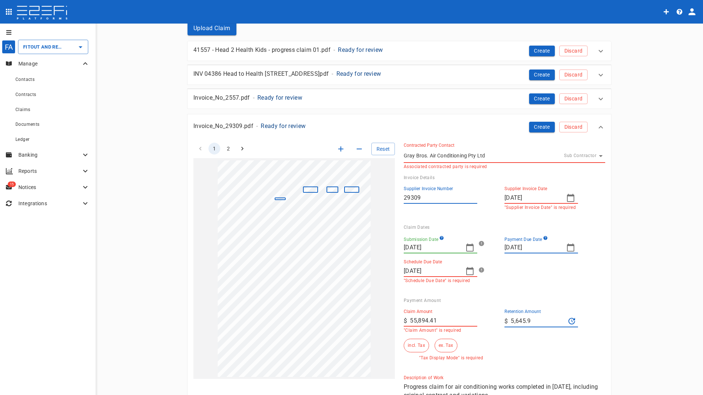
click at [467, 269] on icon "button" at bounding box center [469, 271] width 7 height 8
click at [423, 376] on div "30" at bounding box center [423, 377] width 6 height 8
type input "[DATE]"
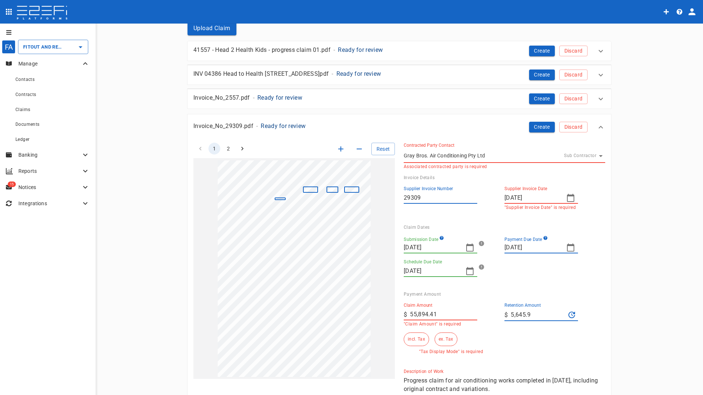
click at [440, 317] on input "55,894.41" at bounding box center [443, 315] width 67 height 12
click at [438, 339] on button "ex. Tax" at bounding box center [446, 339] width 22 height 14
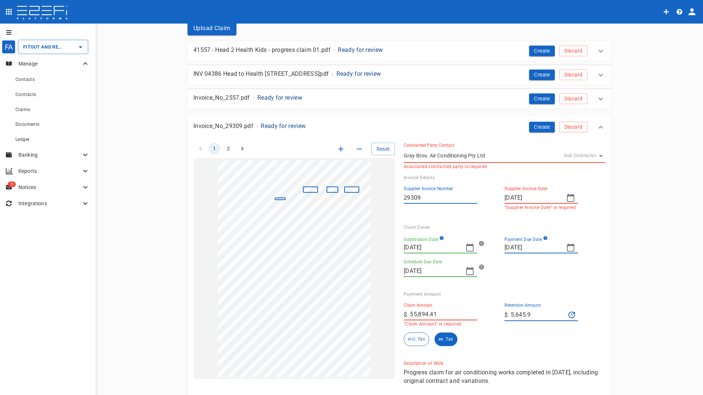
drag, startPoint x: 435, startPoint y: 314, endPoint x: 388, endPoint y: 313, distance: 47.1
click at [390, 314] on div "1 2 Reset SupplierInvoiceNumber: 29309 ClaimAmount: 55894.41 InvoiceDate: [DATE…" at bounding box center [395, 272] width 421 height 276
type input "56,459"
click at [518, 318] on input "5,645.9" at bounding box center [538, 315] width 55 height 12
click at [471, 339] on div "incl. Tax ex. Tax" at bounding box center [451, 339] width 95 height 14
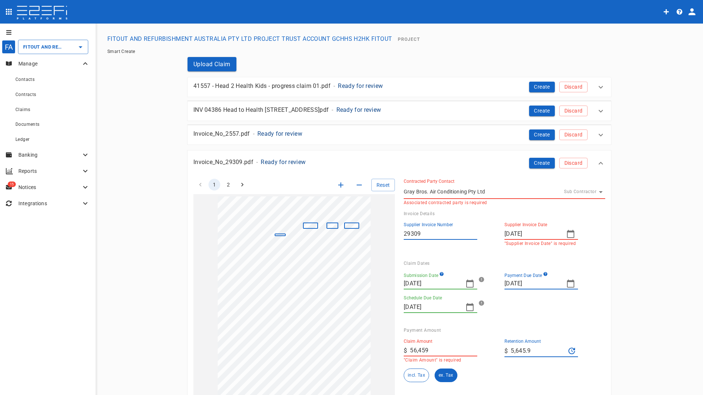
scroll to position [0, 0]
click at [539, 164] on button "Create" at bounding box center [542, 163] width 26 height 11
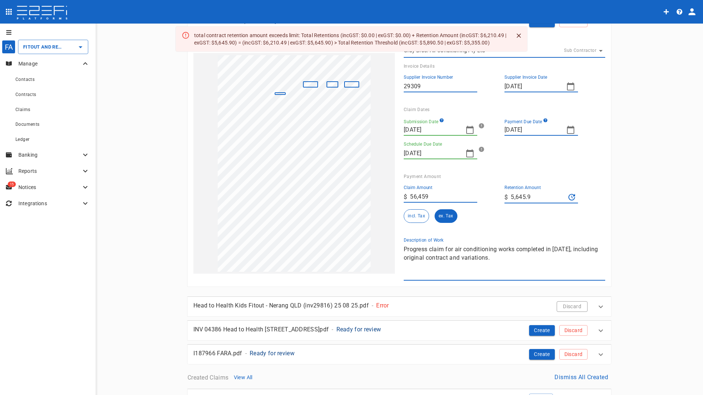
scroll to position [147, 0]
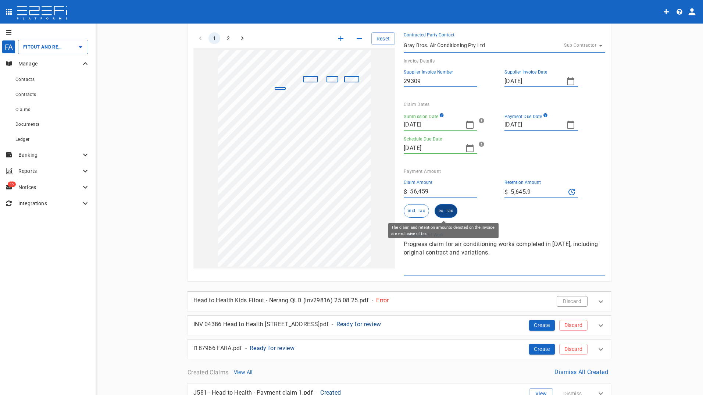
click at [445, 215] on button "ex. Tax" at bounding box center [446, 211] width 22 height 14
click at [529, 189] on input "5,645.9" at bounding box center [538, 192] width 55 height 12
drag, startPoint x: 536, startPoint y: 190, endPoint x: 502, endPoint y: 188, distance: 34.7
click at [505, 188] on div "​ $ 5,645.9" at bounding box center [542, 192] width 74 height 13
type input "0"
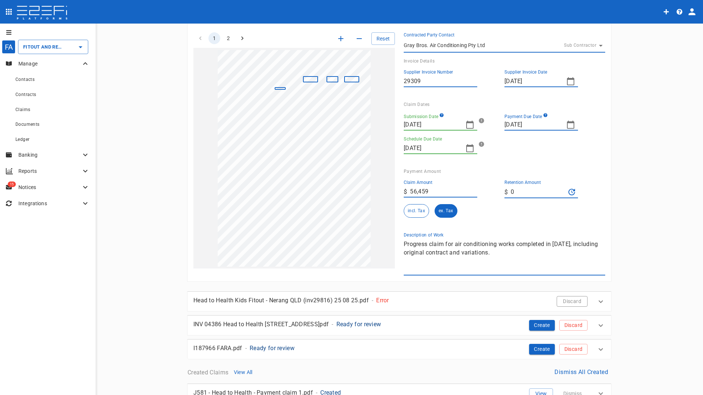
click at [486, 216] on div "incl. Tax ex. Tax" at bounding box center [451, 211] width 95 height 14
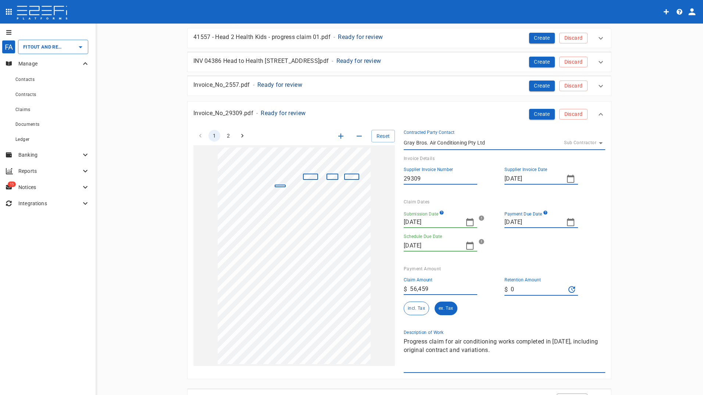
scroll to position [37, 0]
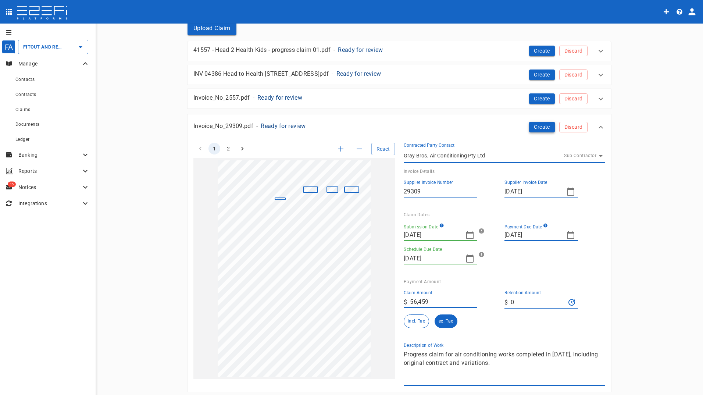
click at [538, 125] on button "Create" at bounding box center [542, 127] width 26 height 11
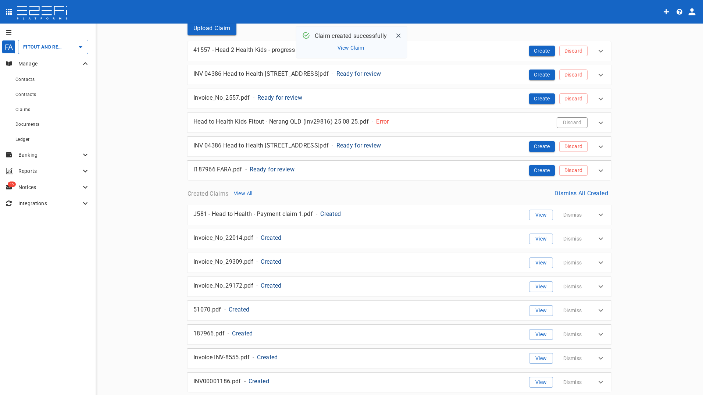
click at [568, 122] on button "Discard" at bounding box center [572, 122] width 31 height 11
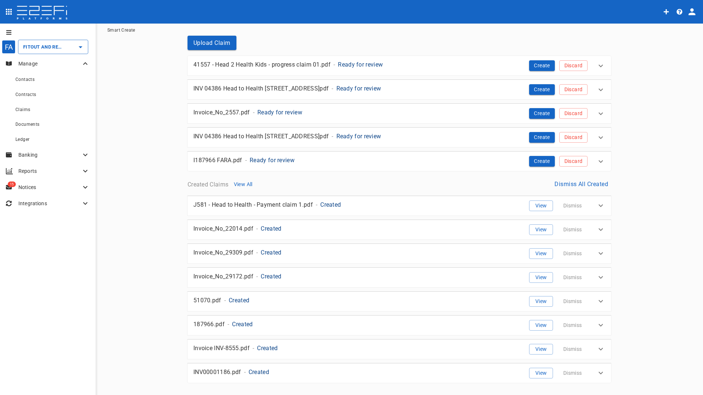
scroll to position [0, 0]
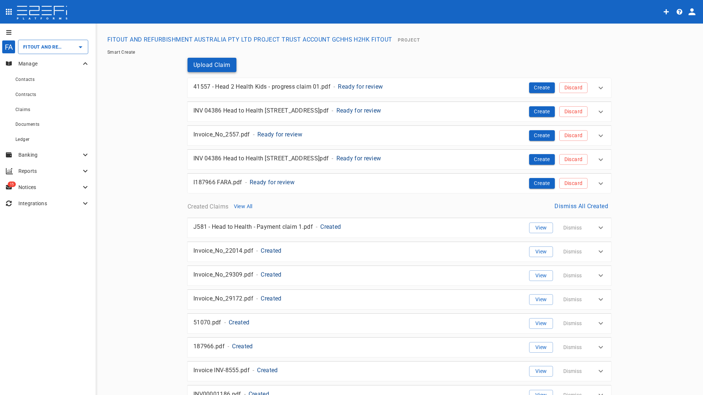
click at [217, 64] on button "Upload Claim" at bounding box center [212, 65] width 49 height 14
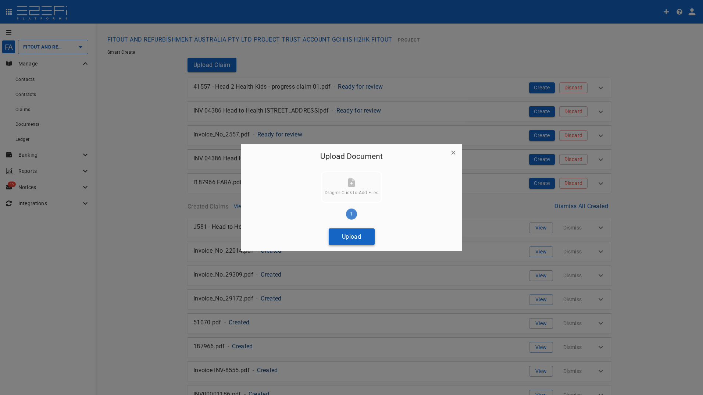
click at [352, 238] on button "Upload" at bounding box center [352, 236] width 46 height 17
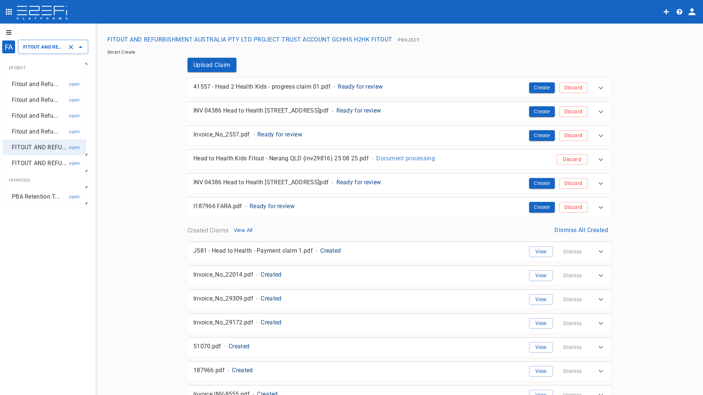
click at [49, 48] on input "FITOUT AND REFURBISHMENT AUSTRALIA PTY LTD PROJECT TRUST ACCOUNT GCHHS H2HK FIT…" at bounding box center [42, 47] width 43 height 8
click at [40, 83] on p "Fitout and Refu..." at bounding box center [35, 84] width 46 height 8
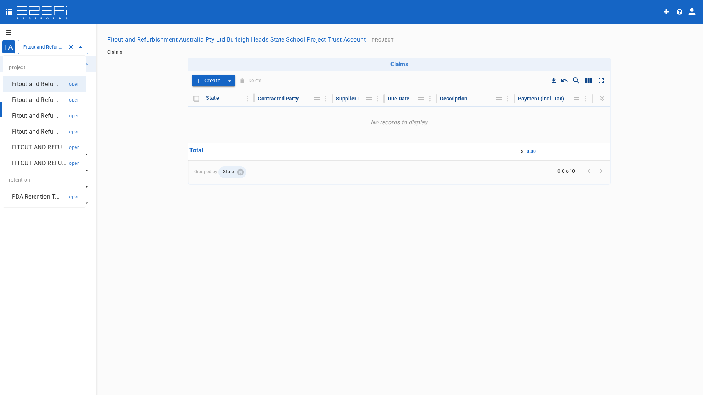
click at [38, 46] on input "Fitout and Refurbishment Australia Pty Ltd Burleigh Heads State School Project …" at bounding box center [42, 47] width 43 height 8
click at [47, 99] on p "Fitout and Refu..." at bounding box center [35, 100] width 46 height 8
drag, startPoint x: 54, startPoint y: 47, endPoint x: 50, endPoint y: 60, distance: 14.1
click at [54, 48] on input "Fitout and Refurbishment Australia Pty Ltd Southport Health Precinct Project Tr…" at bounding box center [42, 47] width 43 height 8
click at [35, 117] on p "Fitout and Refu..." at bounding box center [35, 115] width 46 height 8
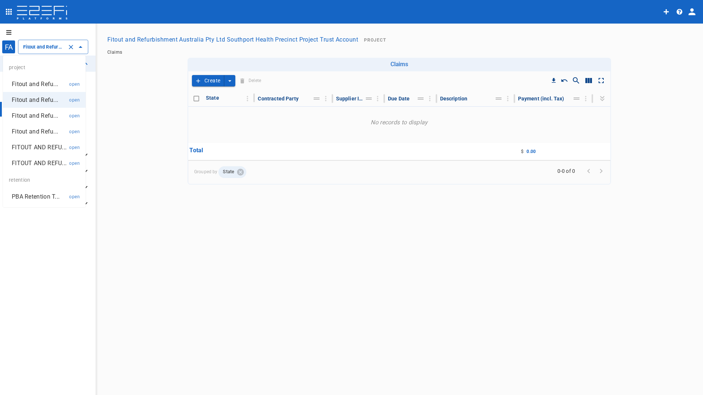
type input "Fitout and Refurbish Pty Ltd UQ Bio Hub Project Trust Account"
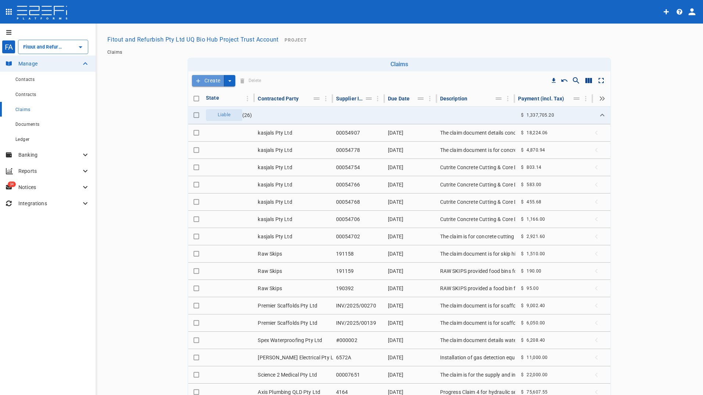
click at [206, 81] on button "Create" at bounding box center [208, 80] width 32 height 11
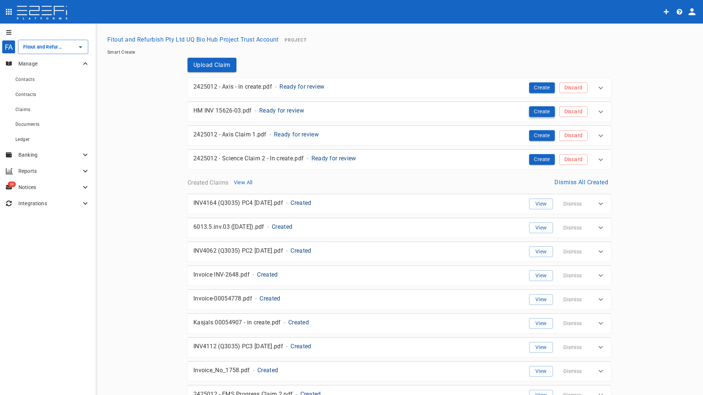
click at [540, 113] on button "Create" at bounding box center [542, 111] width 26 height 11
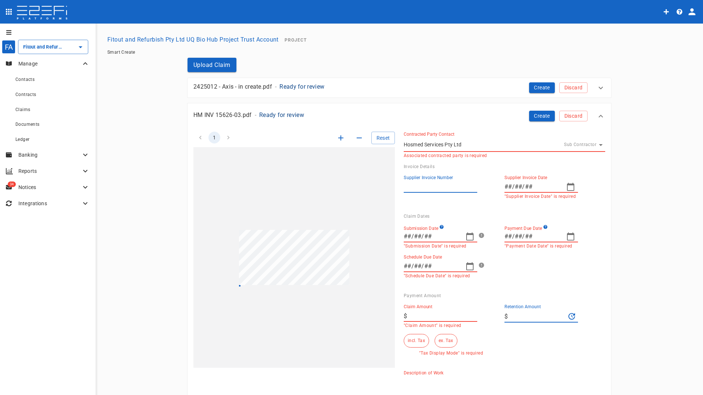
type input "15626-03"
type input "[DATE]"
type input "12,625"
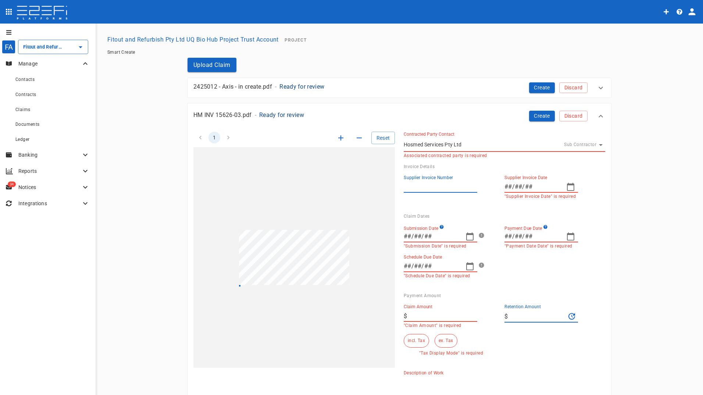
type textarea "Progress claim for Laboratory Gases Installation under Project UQ ANL BioSustai…"
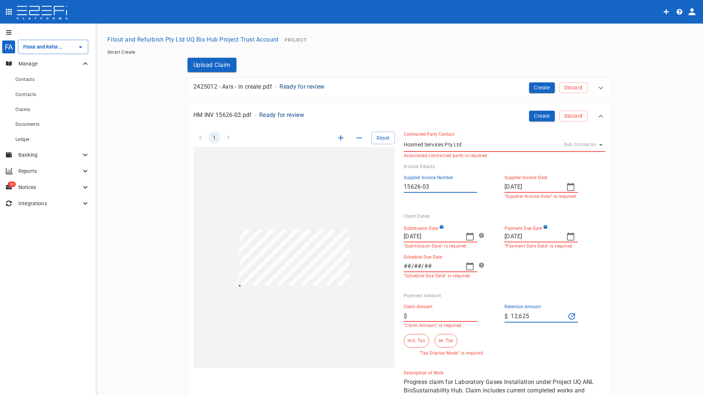
type input "[DATE]"
type input "124,987.5"
click at [471, 236] on icon "button" at bounding box center [469, 236] width 7 height 8
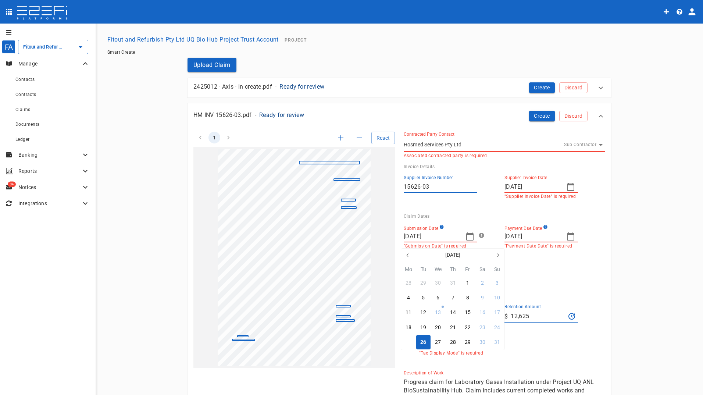
click at [411, 342] on div "25" at bounding box center [409, 342] width 6 height 8
type input "[DATE]"
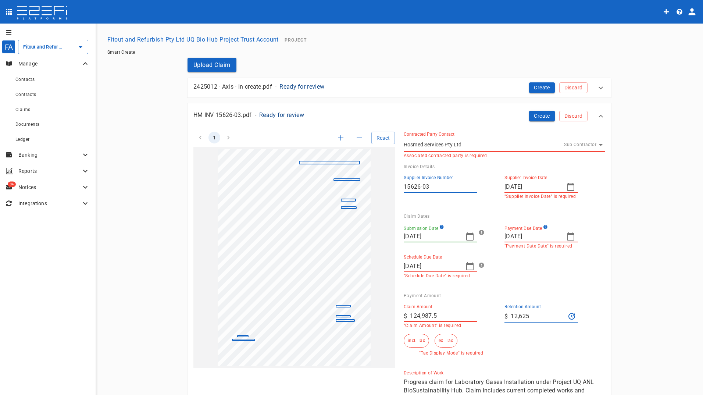
click at [567, 235] on icon "button" at bounding box center [570, 236] width 9 height 9
click at [523, 344] on div "30" at bounding box center [524, 342] width 6 height 8
type input "[DATE]"
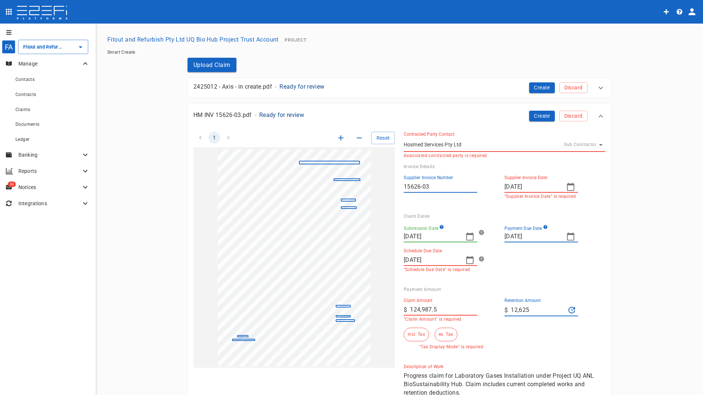
click at [470, 261] on icon "button" at bounding box center [470, 260] width 9 height 9
click at [423, 366] on div "30" at bounding box center [423, 366] width 6 height 8
type input "[DATE]"
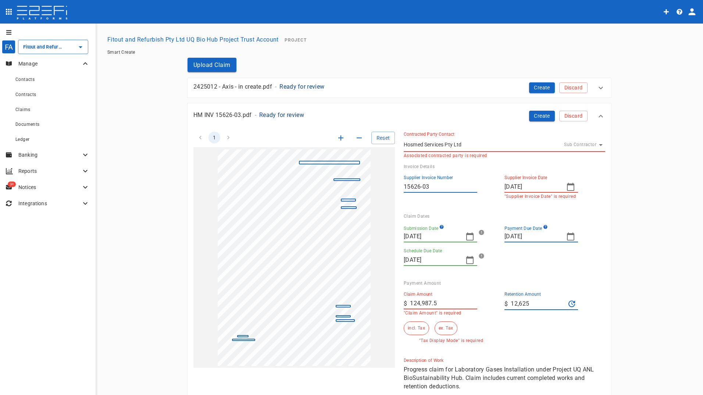
click at [439, 302] on input "124,987.5" at bounding box center [443, 303] width 67 height 12
drag, startPoint x: 438, startPoint y: 303, endPoint x: 400, endPoint y: 305, distance: 38.0
click at [404, 304] on div "​ $ 124,987.5" at bounding box center [441, 303] width 74 height 12
type input "126,250"
drag, startPoint x: 539, startPoint y: 300, endPoint x: 535, endPoint y: 304, distance: 6.2
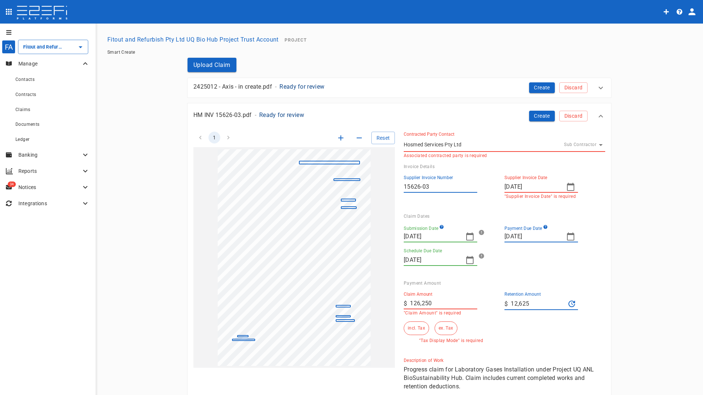
click at [539, 300] on input "12,625" at bounding box center [538, 304] width 55 height 12
drag, startPoint x: 535, startPoint y: 304, endPoint x: 454, endPoint y: 304, distance: 81.3
click at [457, 304] on div "Claim Amount ​ $ 126,250 "Claim Amount" is required Retention Amount ​ $ 12,625…" at bounding box center [499, 314] width 202 height 57
type input "12,625"
click at [441, 327] on button "ex. Tax" at bounding box center [446, 328] width 22 height 14
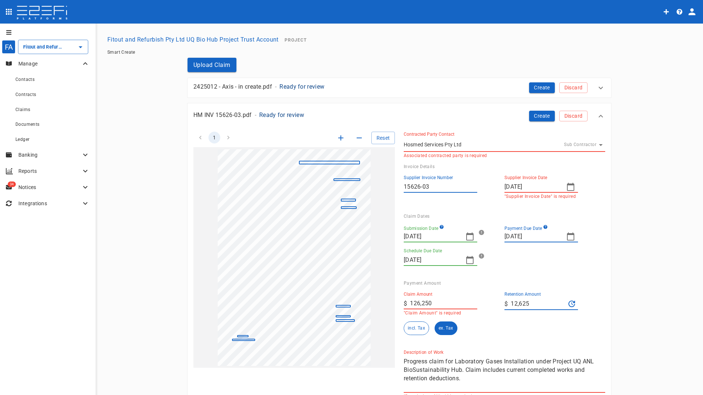
click at [547, 327] on div "Claim Amount ​ $ 126,250 "Claim Amount" is required Retention Amount ​ $ 12,625…" at bounding box center [499, 310] width 202 height 49
click at [540, 116] on button "Create" at bounding box center [542, 116] width 26 height 11
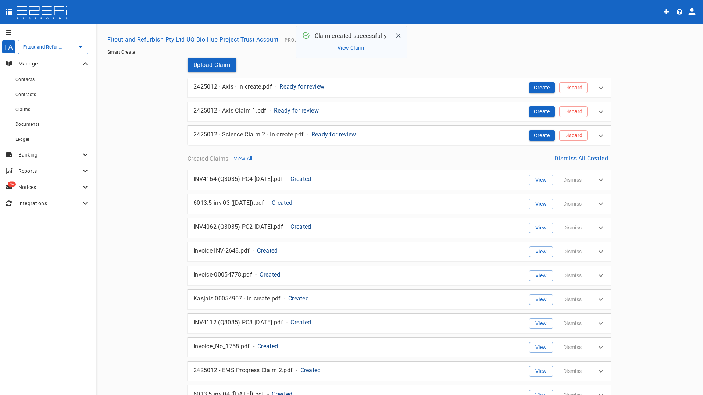
click at [278, 133] on p "2425012 - Science Claim 2 - In create.pdf" at bounding box center [248, 134] width 110 height 8
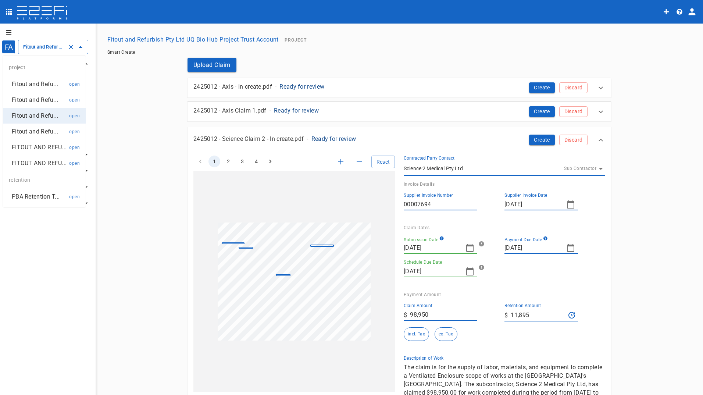
click at [45, 46] on input "Fitout and Refurbish Pty Ltd UQ Bio Hub Project Trust Account" at bounding box center [42, 47] width 43 height 8
click at [35, 85] on p "Fitout and Refu..." at bounding box center [35, 84] width 46 height 8
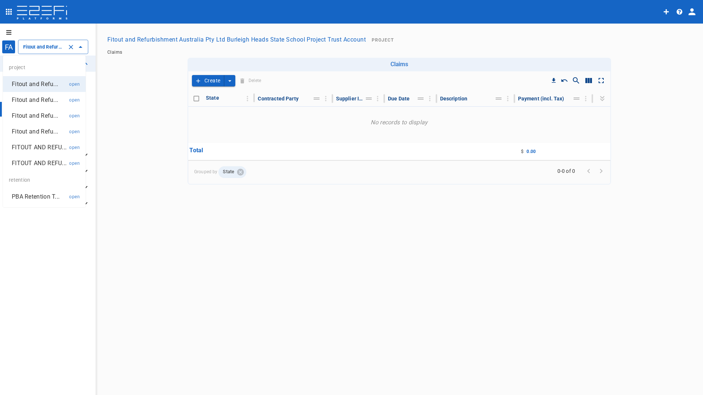
click at [43, 47] on input "Fitout and Refurbishment Australia Pty Ltd Burleigh Heads State School Project …" at bounding box center [42, 47] width 43 height 8
click at [45, 99] on p "Fitout and Refu..." at bounding box center [35, 100] width 46 height 8
click at [52, 49] on input "Fitout and Refurbishment Australia Pty Ltd Southport Health Precinct Project Tr…" at bounding box center [42, 47] width 43 height 8
click at [37, 115] on p "Fitout and Refu..." at bounding box center [35, 115] width 46 height 8
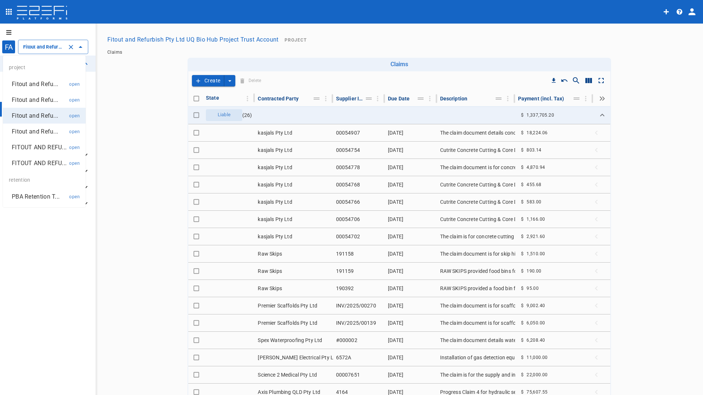
click at [40, 45] on input "Fitout and Refurbish Pty Ltd UQ Bio Hub Project Trust Account" at bounding box center [42, 47] width 43 height 8
click at [36, 131] on p "Fitout and Refu..." at bounding box center [35, 131] width 46 height 8
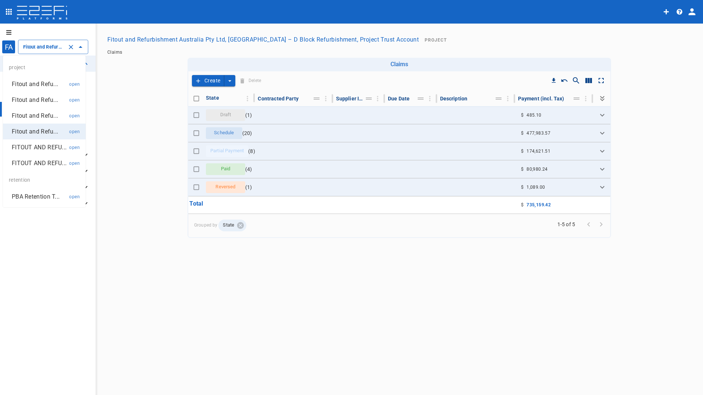
click at [46, 45] on input "Fitout and Refurbishment Australia Pty Ltd, [GEOGRAPHIC_DATA] – D Block Refurbi…" at bounding box center [42, 47] width 43 height 8
click at [40, 147] on p "FITOUT AND REFU..." at bounding box center [39, 147] width 55 height 8
type input "FITOUT AND REFURBISHMENT AUSTRALIA PTY LTD PROJECT TRUST ACCOUNT GCHHS H2HK FIT…"
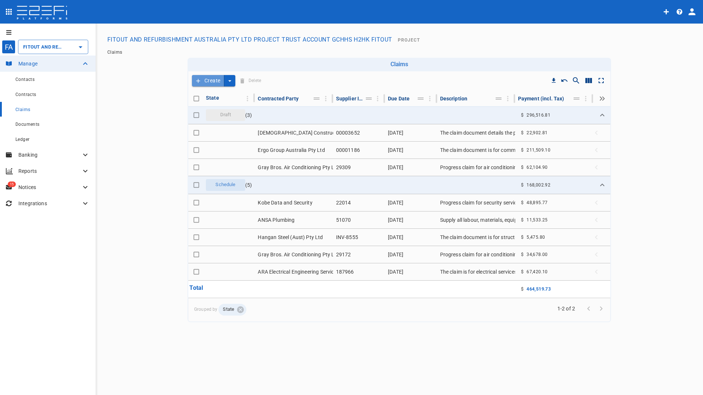
click at [206, 78] on button "Create" at bounding box center [208, 80] width 32 height 11
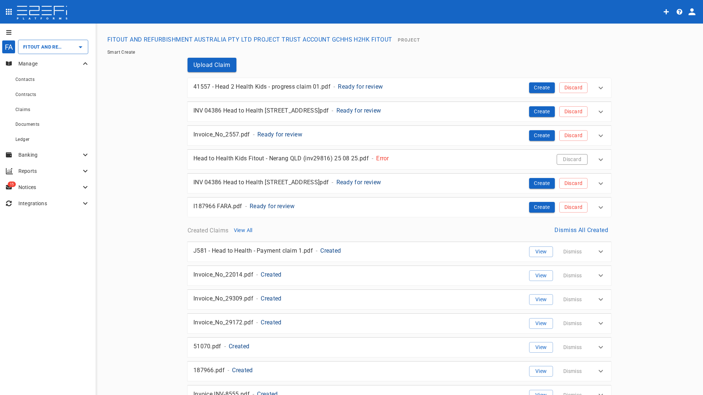
click at [575, 158] on button "Discard" at bounding box center [572, 159] width 31 height 11
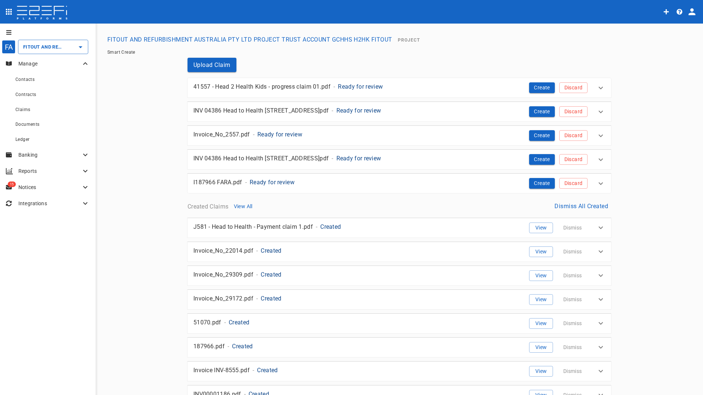
drag, startPoint x: 216, startPoint y: 66, endPoint x: 260, endPoint y: 118, distance: 68.4
click at [246, 109] on div "Upload Claim 41557 - Head 2 Health Kids - progress claim 01.pdf - Ready for rev…" at bounding box center [399, 244] width 441 height 373
click at [31, 109] on div "Claims" at bounding box center [46, 109] width 63 height 9
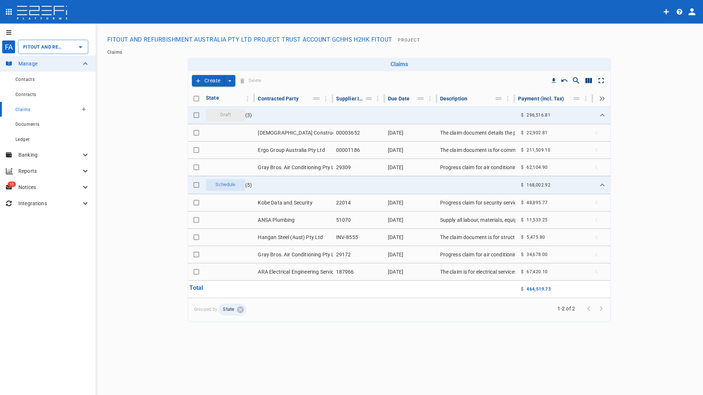
click at [85, 109] on icon "Create claim" at bounding box center [84, 109] width 4 height 4
click at [107, 136] on span "Self Create" at bounding box center [100, 136] width 32 height 8
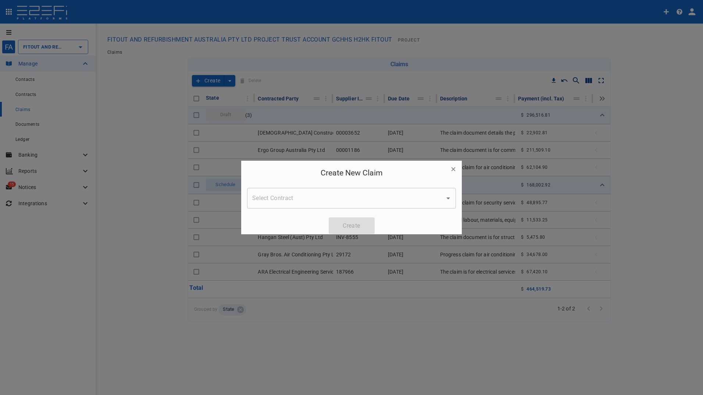
click at [329, 195] on input "Select Contract" at bounding box center [345, 198] width 191 height 14
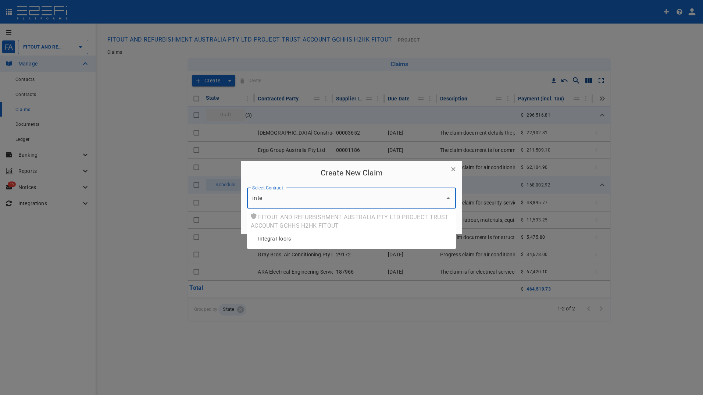
click at [282, 240] on span "Integra Floors" at bounding box center [274, 238] width 33 height 7
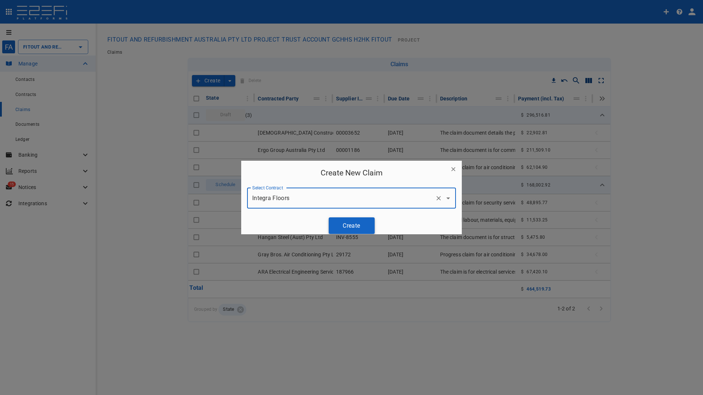
type input "Integra Floors"
click at [352, 225] on button "Create" at bounding box center [352, 225] width 46 height 17
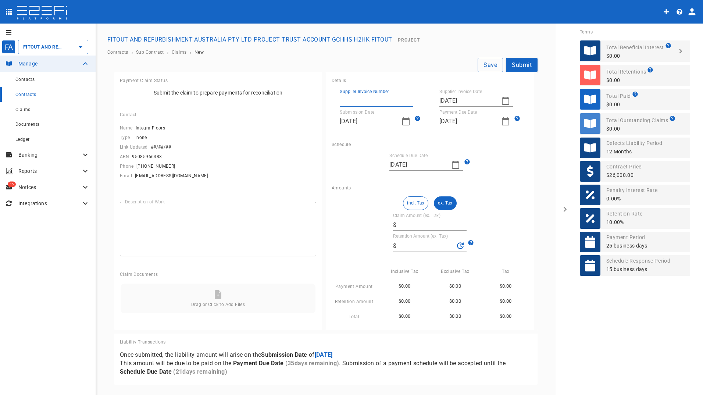
click at [364, 97] on input "Supplier Invoice Number" at bounding box center [377, 101] width 74 height 12
type input "29816"
click at [472, 98] on input "[DATE]" at bounding box center [467, 101] width 56 height 12
click at [447, 202] on div "25" at bounding box center [447, 200] width 6 height 8
type input "[DATE]"
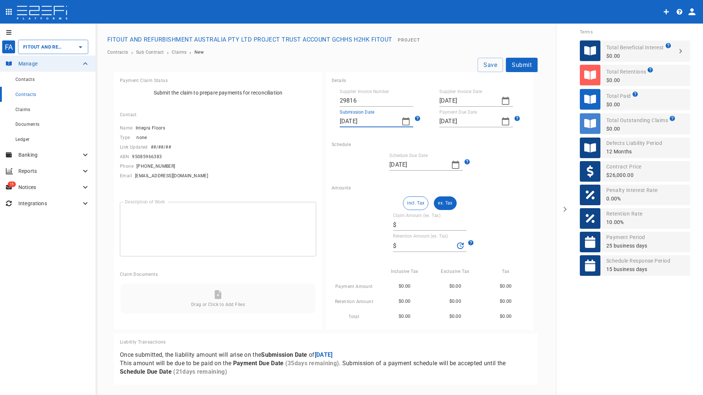
click at [380, 124] on input "[DATE]" at bounding box center [368, 121] width 56 height 12
click at [348, 221] on div "25" at bounding box center [347, 221] width 6 height 8
type input "[DATE]"
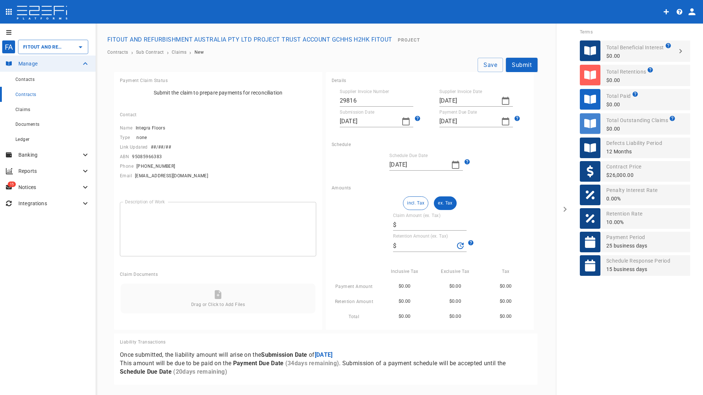
click at [505, 120] on icon "button" at bounding box center [505, 121] width 7 height 8
click at [460, 222] on div "30" at bounding box center [462, 221] width 6 height 8
type input "[DATE]"
click at [456, 165] on icon "button" at bounding box center [455, 164] width 9 height 9
click at [411, 263] on div "30" at bounding box center [412, 264] width 6 height 8
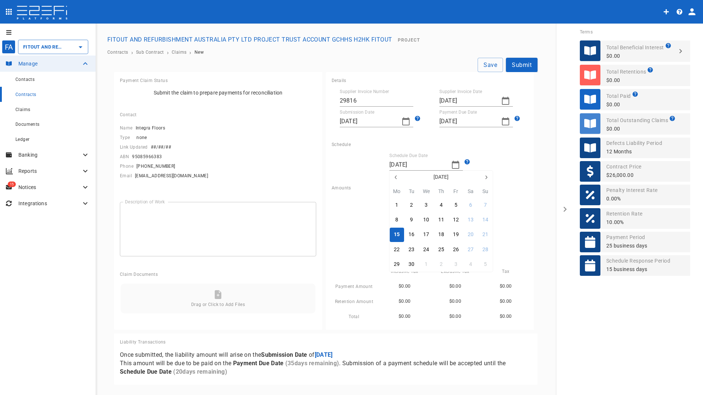
type input "[DATE]"
click at [441, 224] on input "Claim Amount (ex. Tax)" at bounding box center [432, 225] width 67 height 12
type input "2"
type input "0.2"
type input "27"
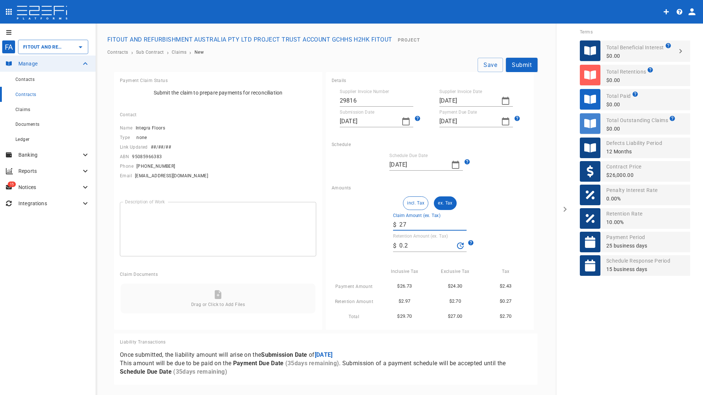
type input "2.7"
type input "278"
type input "27.8"
type input "2,781"
type input "278.1"
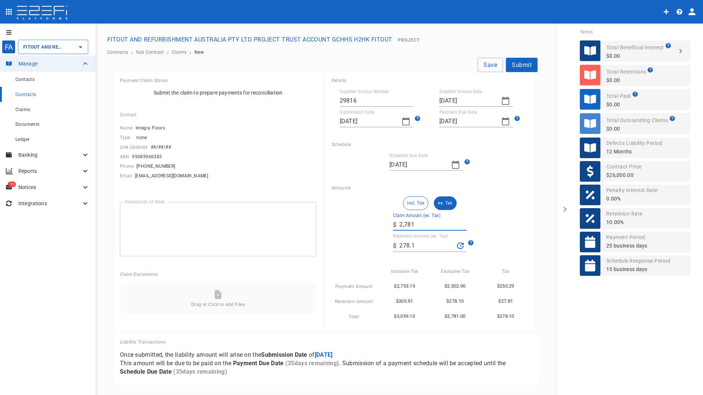
type input "27,819"
type input "2,781.9"
type input "27,819.3"
type input "2,781.93"
type input "27,819.35"
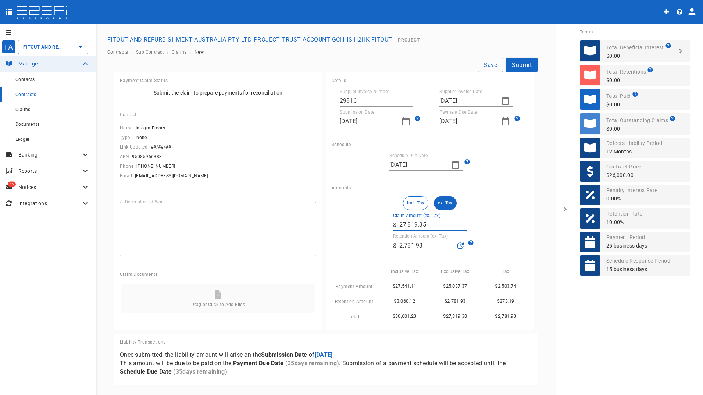
type input "2,781.94"
type input "27,819.35"
drag, startPoint x: 430, startPoint y: 246, endPoint x: 338, endPoint y: 237, distance: 92.4
click at [361, 247] on div "incl. Tax ex. Tax Claim Amount (ex. Tax) ​ $ 27,819.35 Retention Amount (ex. Ta…" at bounding box center [430, 258] width 196 height 124
type input "0"
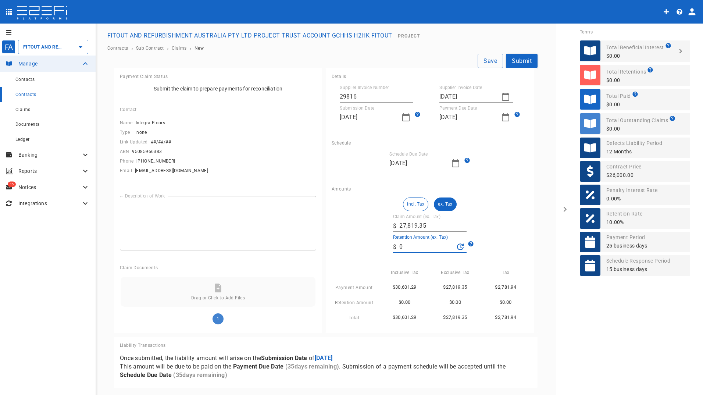
scroll to position [5, 0]
click at [509, 58] on button "Submit" at bounding box center [522, 60] width 32 height 14
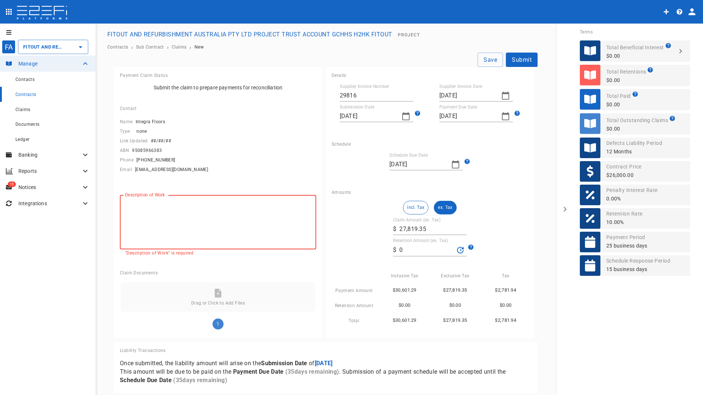
click at [167, 232] on textarea "Description of Work" at bounding box center [218, 222] width 186 height 42
click at [149, 213] on textarea "Description of Work" at bounding box center [218, 222] width 186 height 42
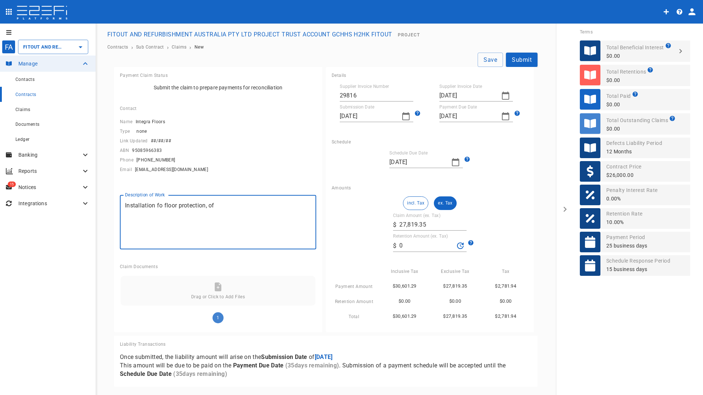
drag, startPoint x: 164, startPoint y: 205, endPoint x: 155, endPoint y: 206, distance: 8.8
click at [155, 206] on textarea "Installation fo floor protection, of" at bounding box center [218, 222] width 186 height 42
click at [217, 206] on textarea "Installation of floor protection, of" at bounding box center [218, 222] width 186 height 42
type textarea "Installation of floor protection,"
drag, startPoint x: 524, startPoint y: 57, endPoint x: 463, endPoint y: 68, distance: 62.1
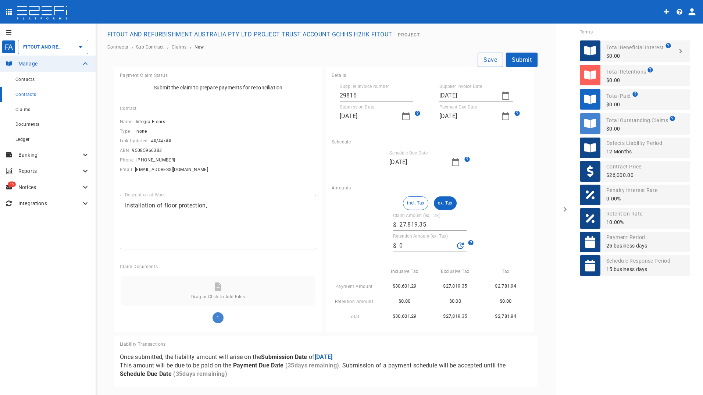
click at [524, 57] on button "Submit" at bounding box center [522, 60] width 32 height 14
type input "[DATE]"
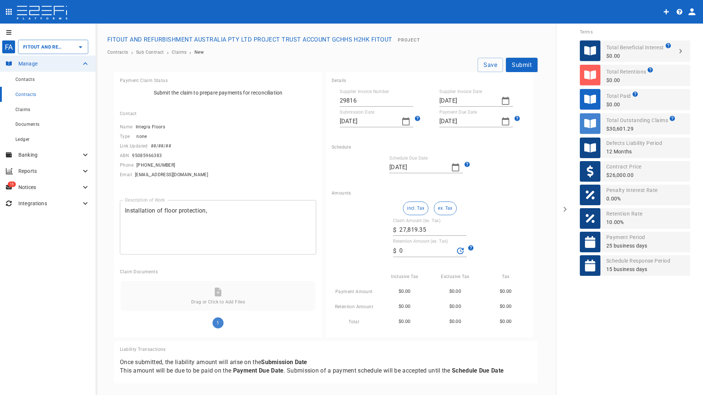
type input "[DATE]"
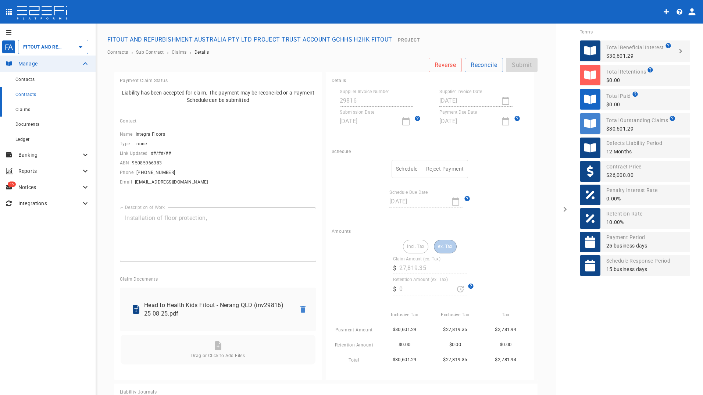
click at [26, 110] on span "Claims" at bounding box center [22, 109] width 15 height 5
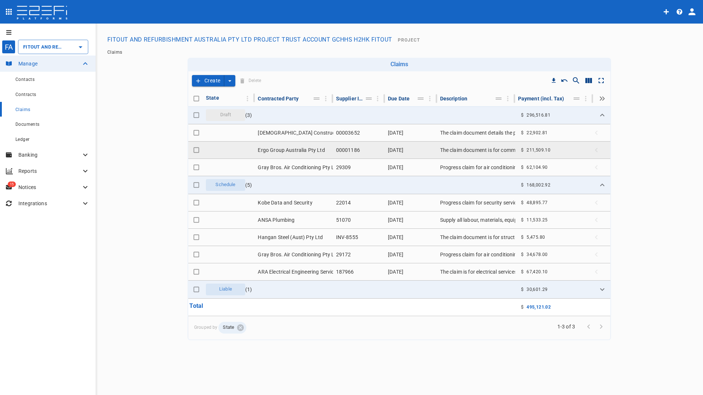
click at [287, 150] on td "Ergo Group Australia Pty Ltd" at bounding box center [294, 150] width 78 height 17
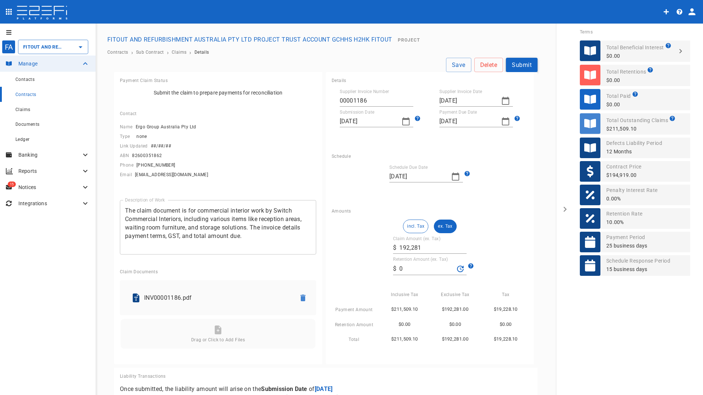
click at [521, 68] on button "Submit" at bounding box center [522, 65] width 32 height 14
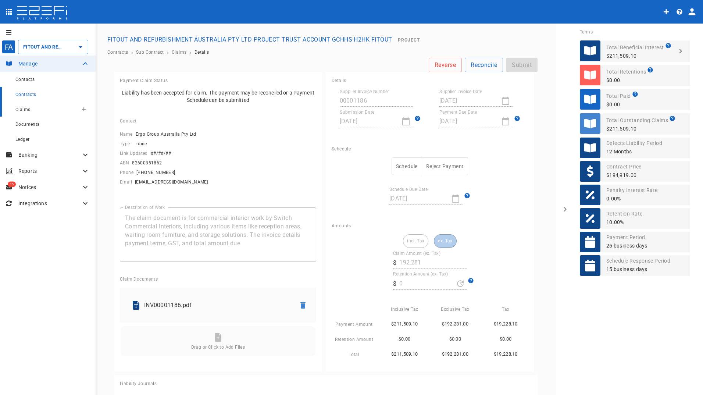
click at [24, 113] on div "Claims" at bounding box center [46, 109] width 63 height 9
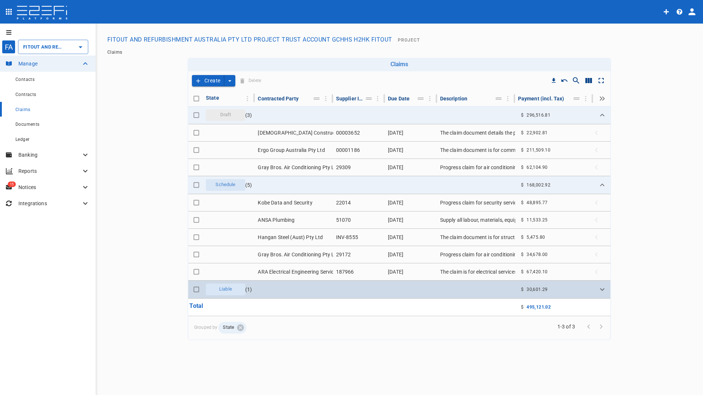
click at [227, 290] on span "Liable" at bounding box center [226, 289] width 22 height 7
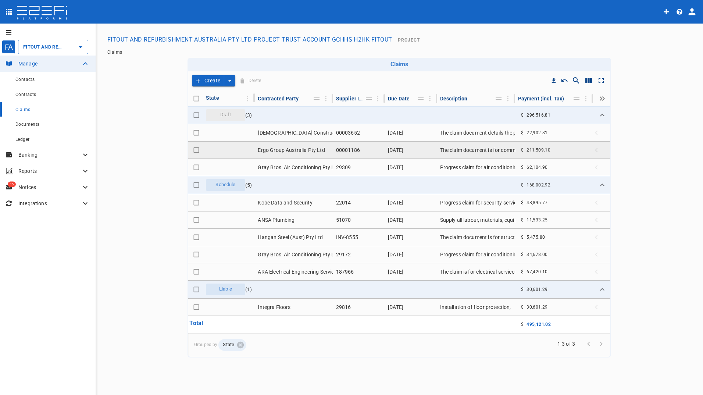
click at [289, 149] on td "Ergo Group Australia Pty Ltd" at bounding box center [294, 150] width 78 height 17
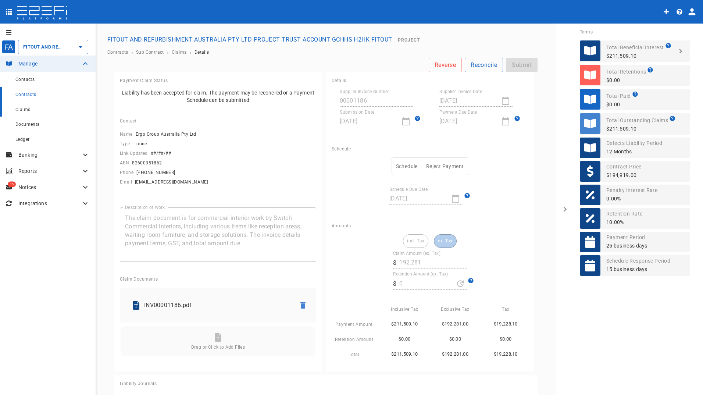
click at [22, 108] on span "Claims" at bounding box center [22, 109] width 15 height 5
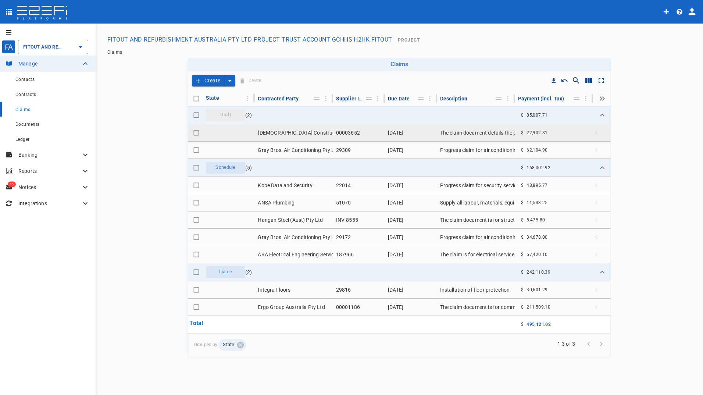
click at [275, 135] on td "[DEMOGRAPHIC_DATA] Constructions QLD" at bounding box center [294, 132] width 78 height 17
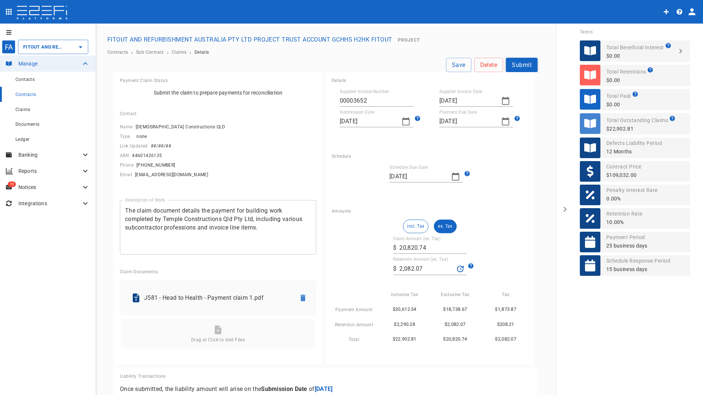
click at [515, 64] on button "Submit" at bounding box center [522, 65] width 32 height 14
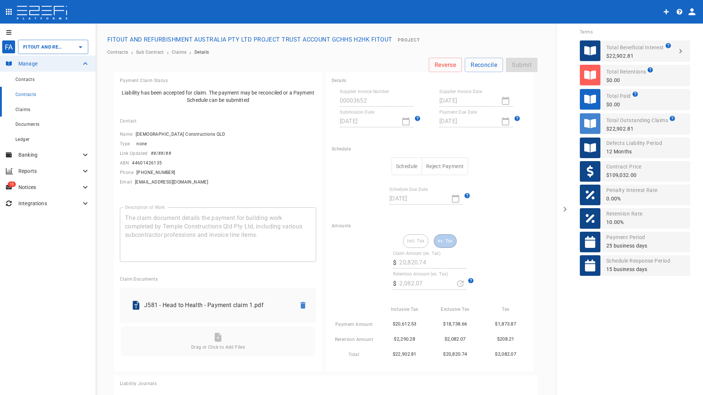
click at [24, 110] on span "Claims" at bounding box center [22, 109] width 15 height 5
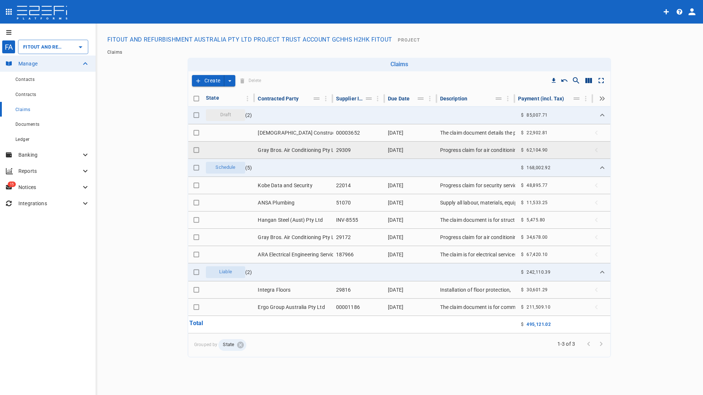
click at [272, 150] on td "Gray Bros. Air Conditioning Pty Ltd" at bounding box center [294, 150] width 78 height 17
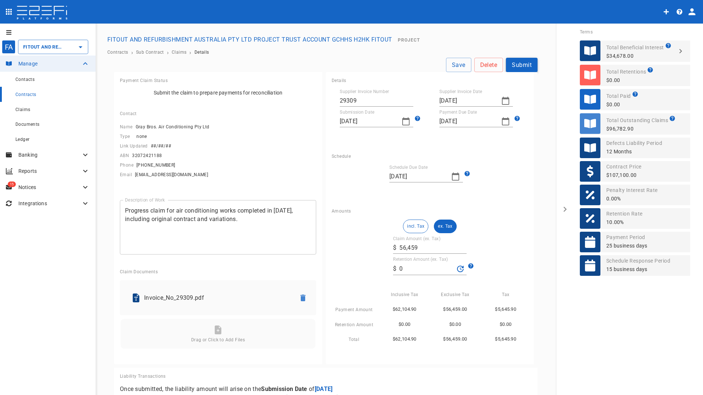
click at [511, 65] on button "Submit" at bounding box center [522, 65] width 32 height 14
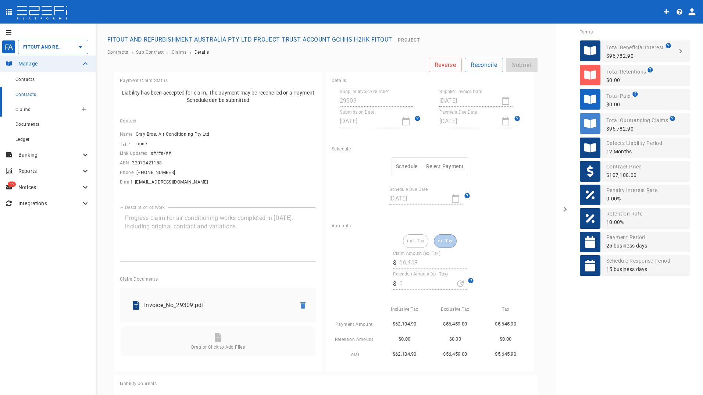
click at [24, 107] on span "Claims" at bounding box center [22, 109] width 15 height 5
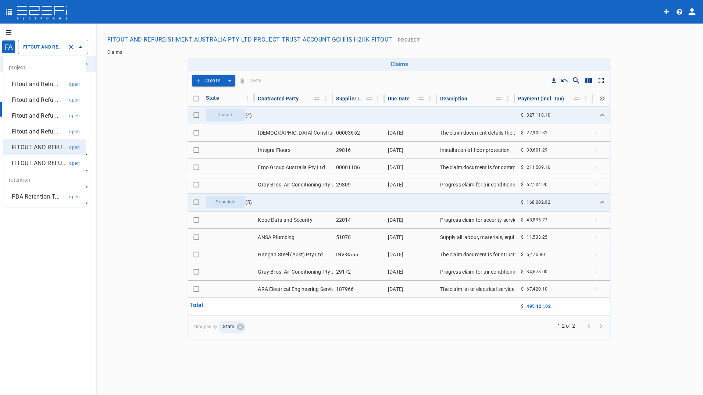
click at [37, 48] on input "FITOUT AND REFURBISHMENT AUSTRALIA PTY LTD PROJECT TRUST ACCOUNT GCHHS H2HK FIT…" at bounding box center [42, 47] width 43 height 8
click at [39, 82] on p "Fitout and Refu..." at bounding box center [35, 84] width 46 height 8
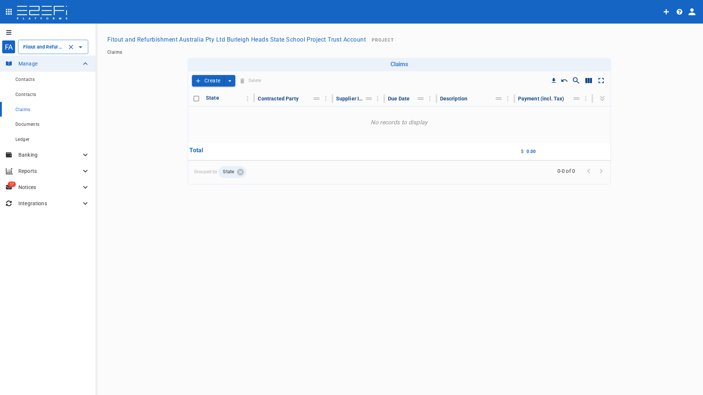
click at [42, 49] on input "Fitout and Refurbishment Australia Pty Ltd Burleigh Heads State School Project …" at bounding box center [42, 47] width 43 height 8
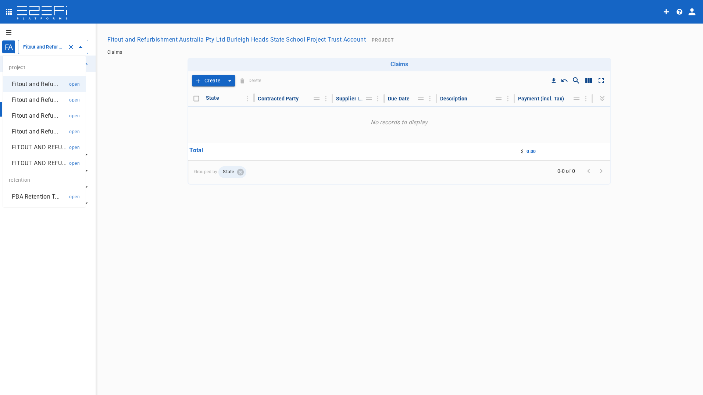
click at [34, 100] on p "Fitout and Refu..." at bounding box center [35, 100] width 46 height 8
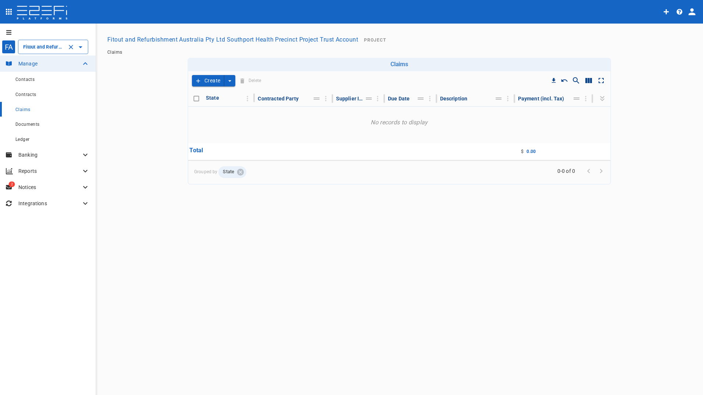
click at [43, 46] on input "Fitout and Refurbishment Australia Pty Ltd Southport Health Precinct Project Tr…" at bounding box center [42, 47] width 43 height 8
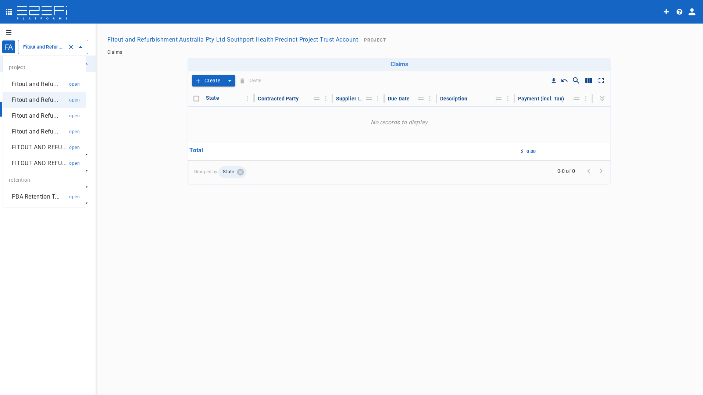
click at [36, 118] on p "Fitout and Refu..." at bounding box center [35, 115] width 46 height 8
type input "Fitout and Refurbish Pty Ltd UQ Bio Hub Project Trust Account"
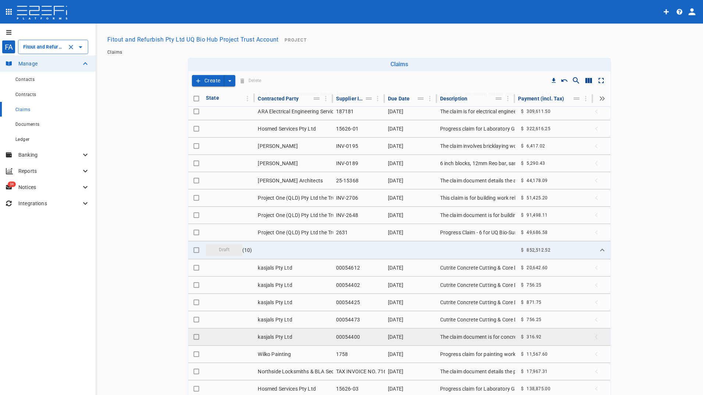
scroll to position [441, 0]
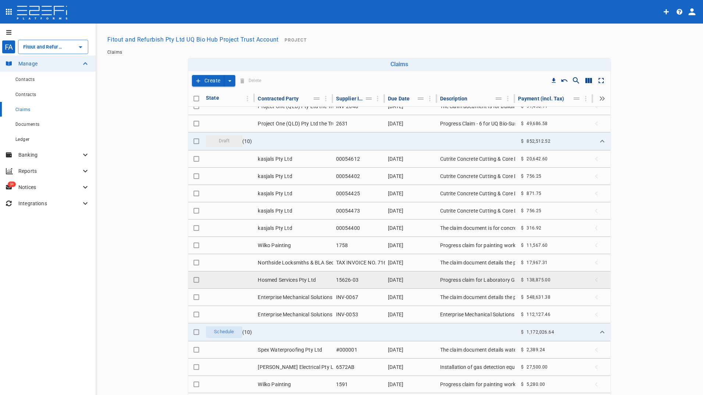
click at [267, 280] on td "Hosmed Services Pty Ltd" at bounding box center [294, 279] width 78 height 17
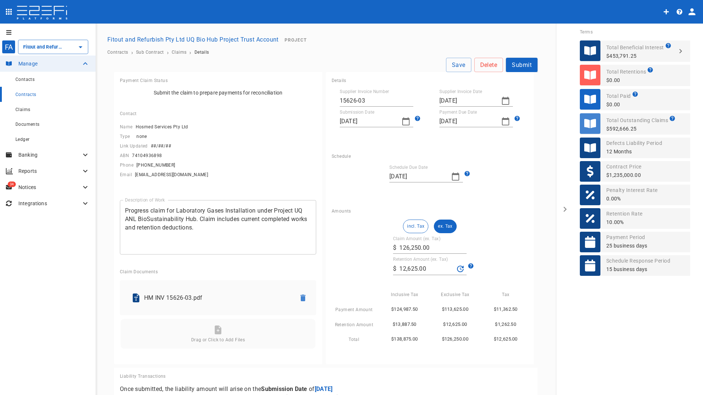
drag, startPoint x: 517, startPoint y: 64, endPoint x: 504, endPoint y: 71, distance: 14.6
click at [517, 64] on button "Submit" at bounding box center [522, 65] width 32 height 14
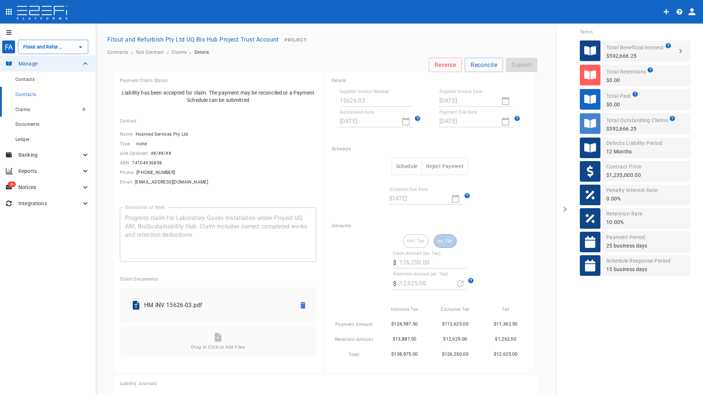
click at [26, 112] on span "Claims" at bounding box center [22, 109] width 15 height 5
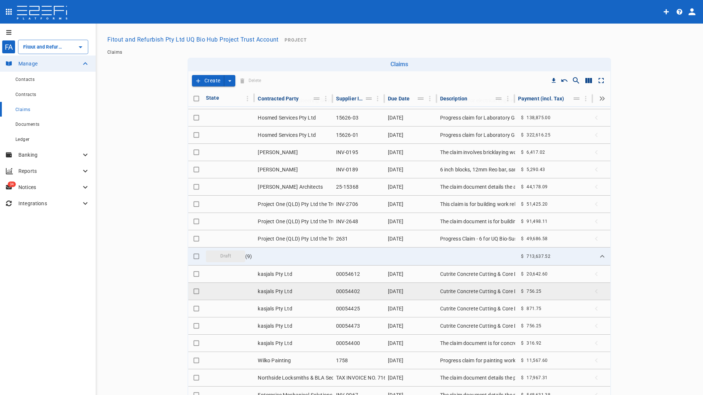
scroll to position [405, 0]
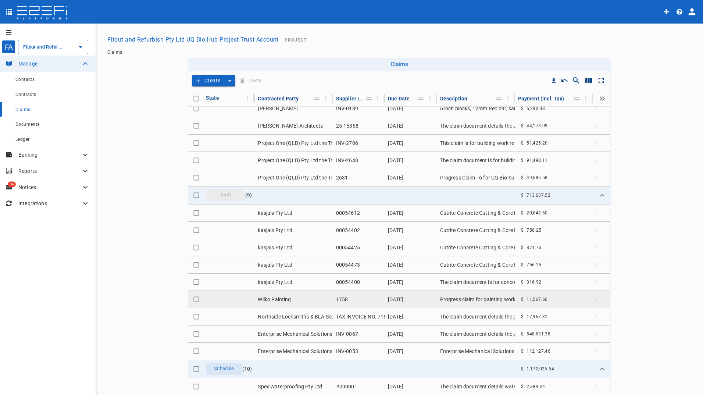
click at [281, 299] on td "Wilko Painting" at bounding box center [294, 299] width 78 height 17
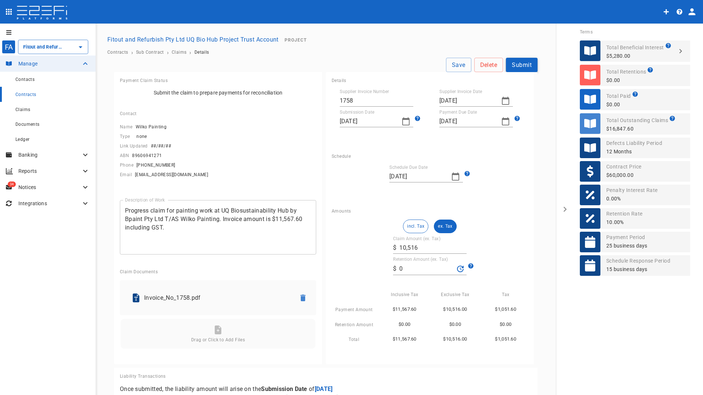
click at [517, 64] on button "Submit" at bounding box center [522, 65] width 32 height 14
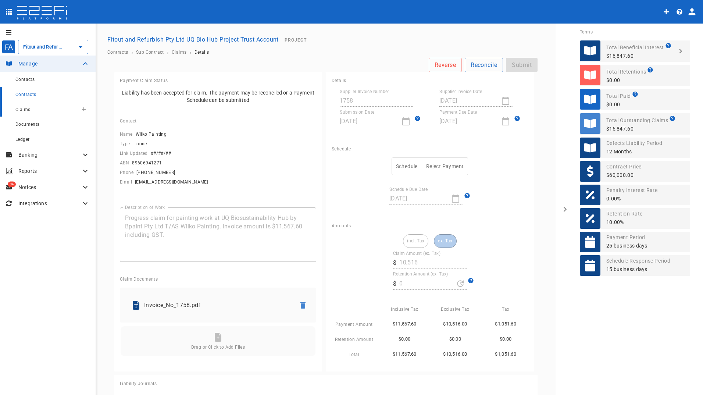
click at [24, 110] on span "Claims" at bounding box center [22, 109] width 15 height 5
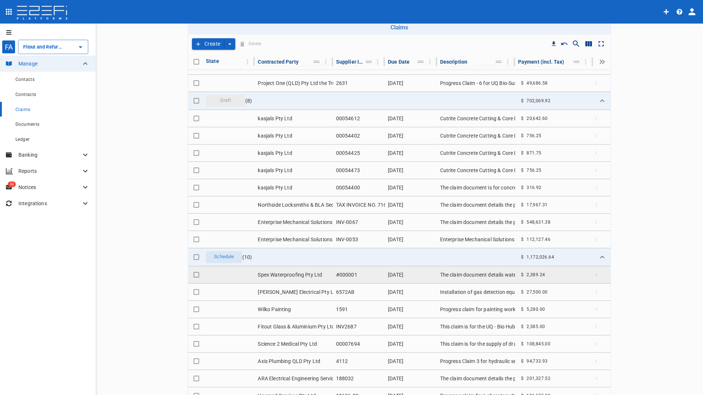
scroll to position [530, 0]
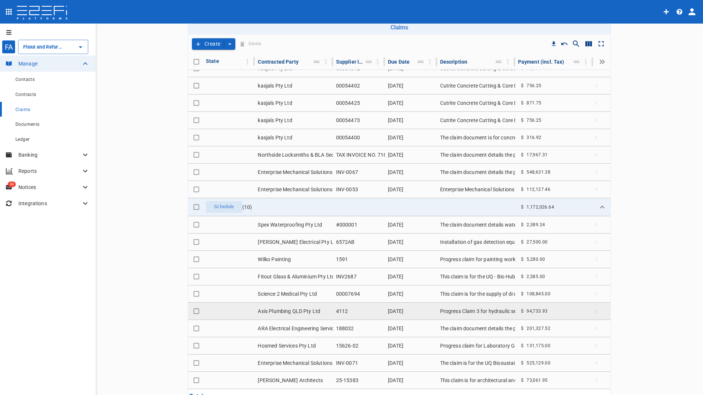
click at [286, 309] on td "Axis Plumbing QLD Pty Ltd" at bounding box center [294, 311] width 78 height 17
